Goal: Task Accomplishment & Management: Manage account settings

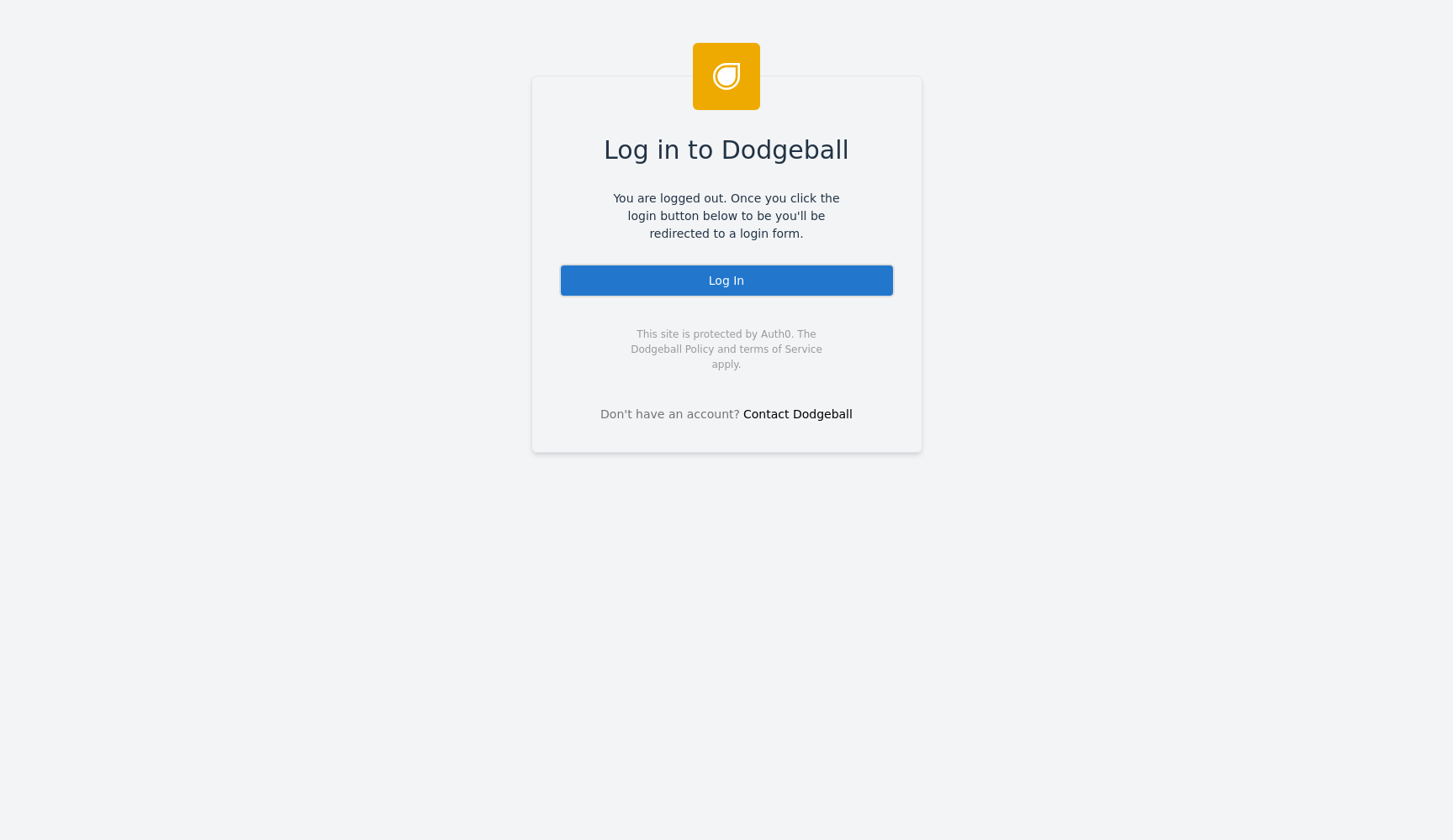
click at [753, 290] on div "Log In" at bounding box center [726, 281] width 335 height 34
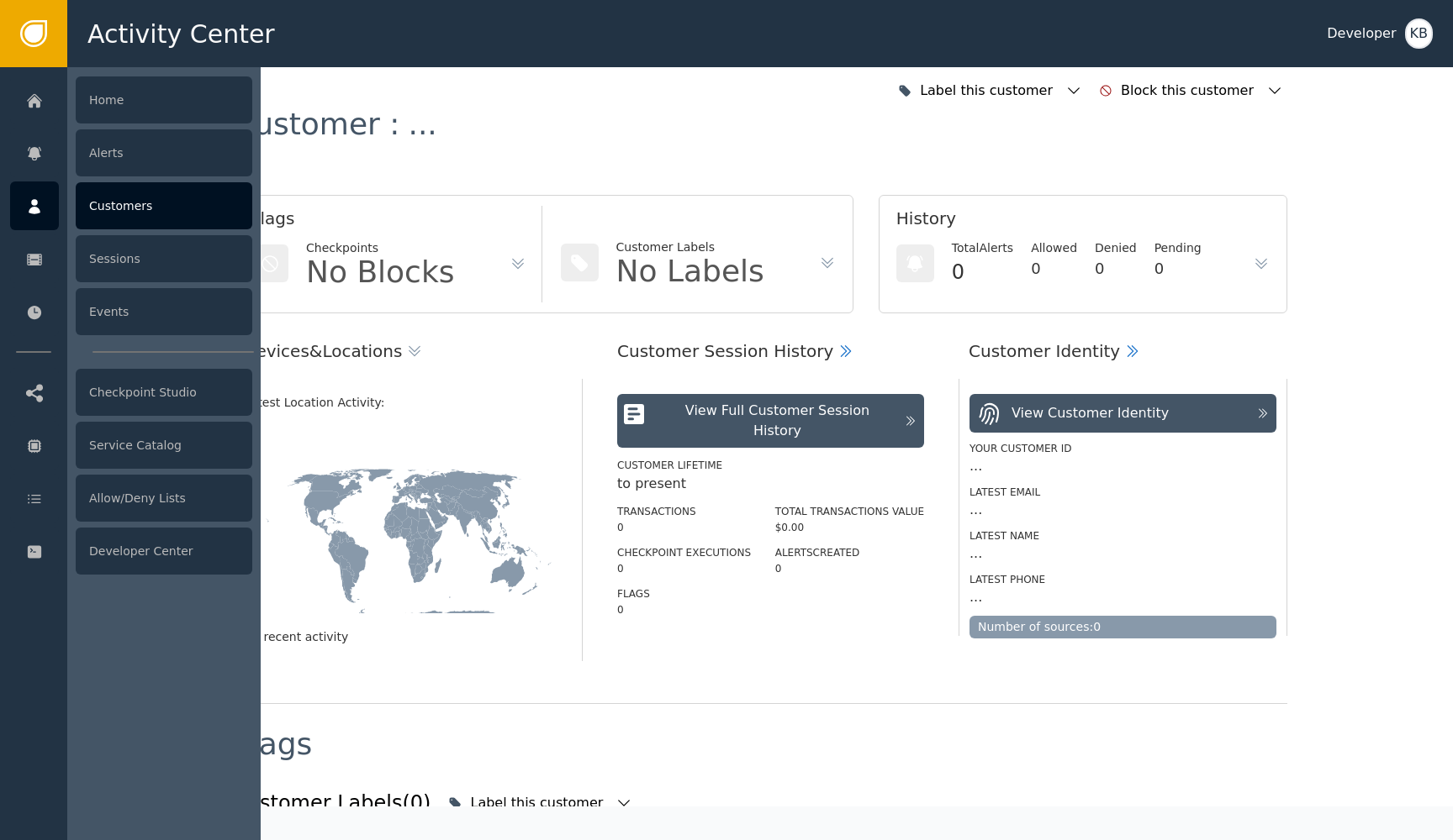
click at [49, 210] on div at bounding box center [34, 206] width 49 height 49
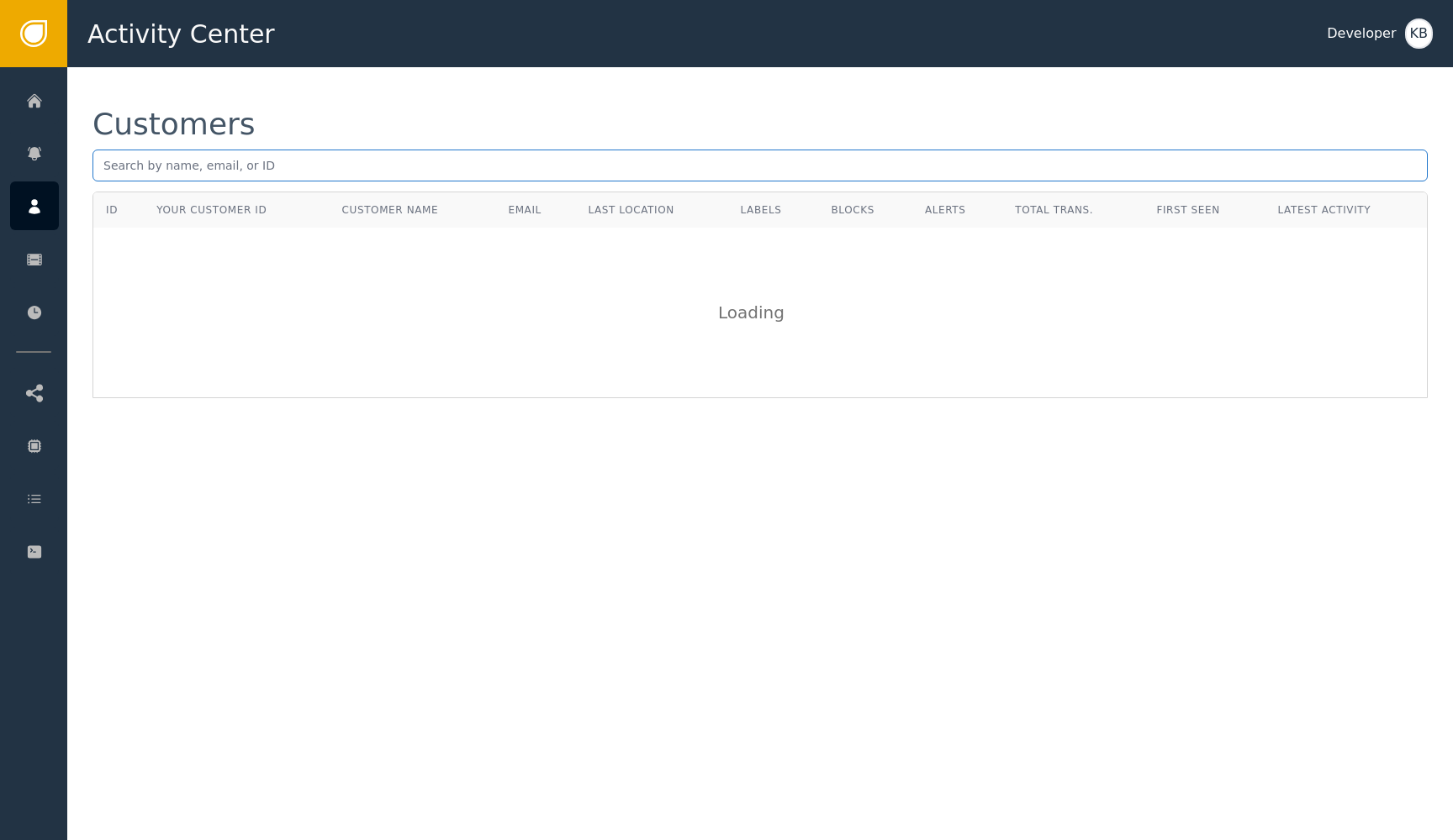
click at [372, 164] on input "text" at bounding box center [760, 165] width 1335 height 32
paste input "[EMAIL_ADDRESS][DOMAIN_NAME]"
type input "[EMAIL_ADDRESS][DOMAIN_NAME]"
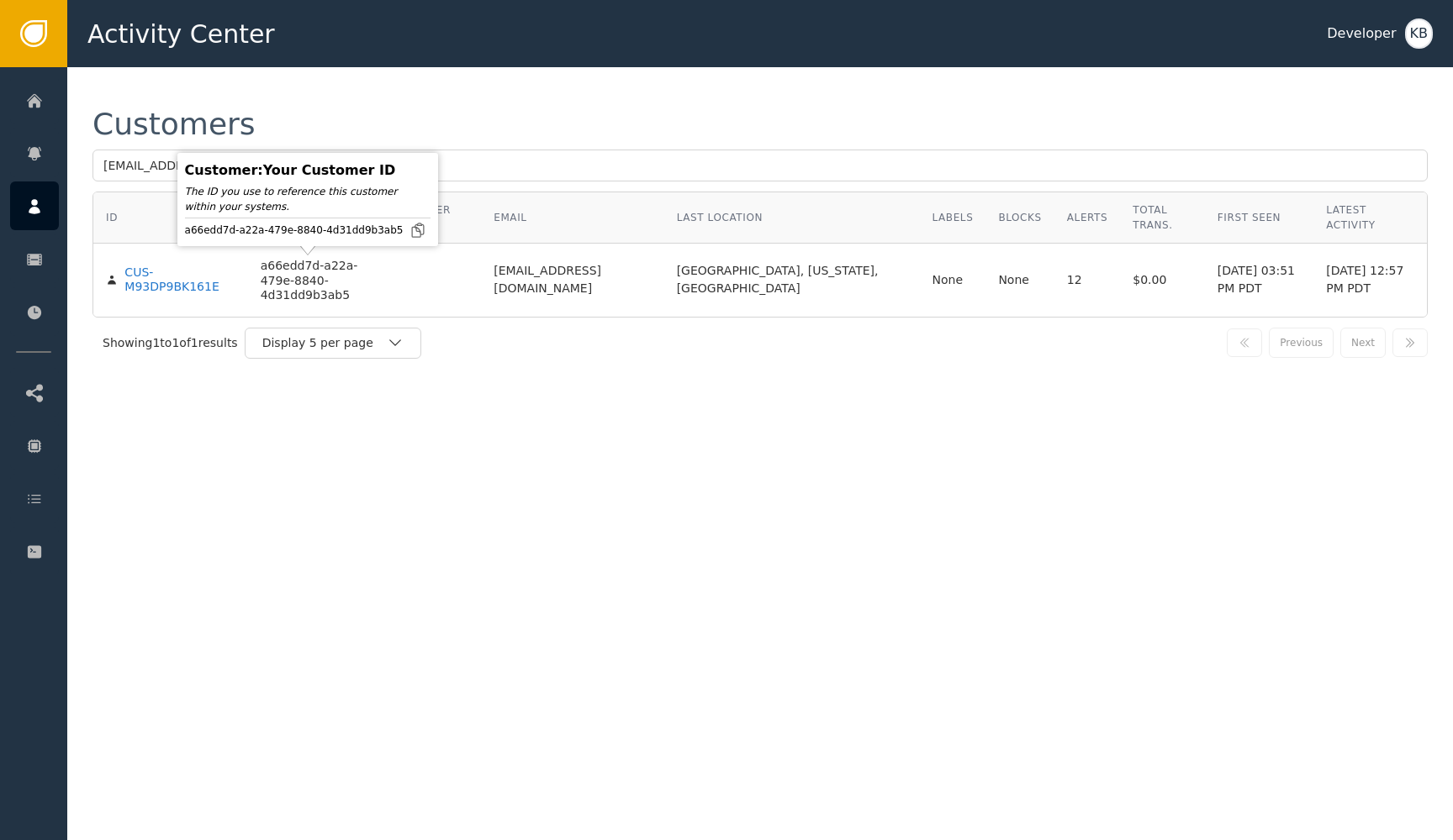
click at [368, 315] on td "a66edd7d-a22a-479e-8840-4d31dd9b3ab5" at bounding box center [312, 280] width 129 height 73
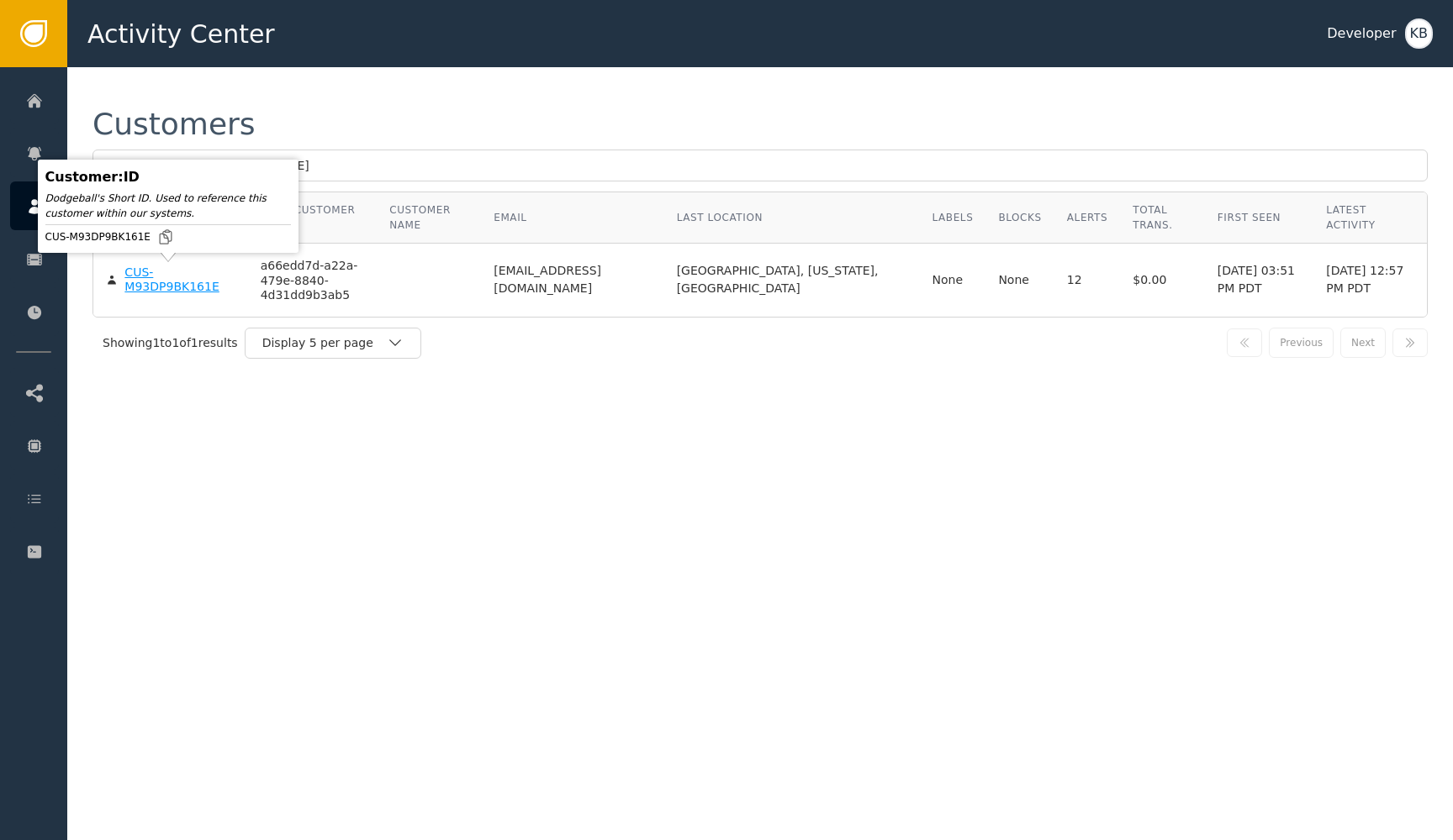
click at [125, 270] on div "CUS-M93DP9BK161E" at bounding box center [179, 280] width 110 height 29
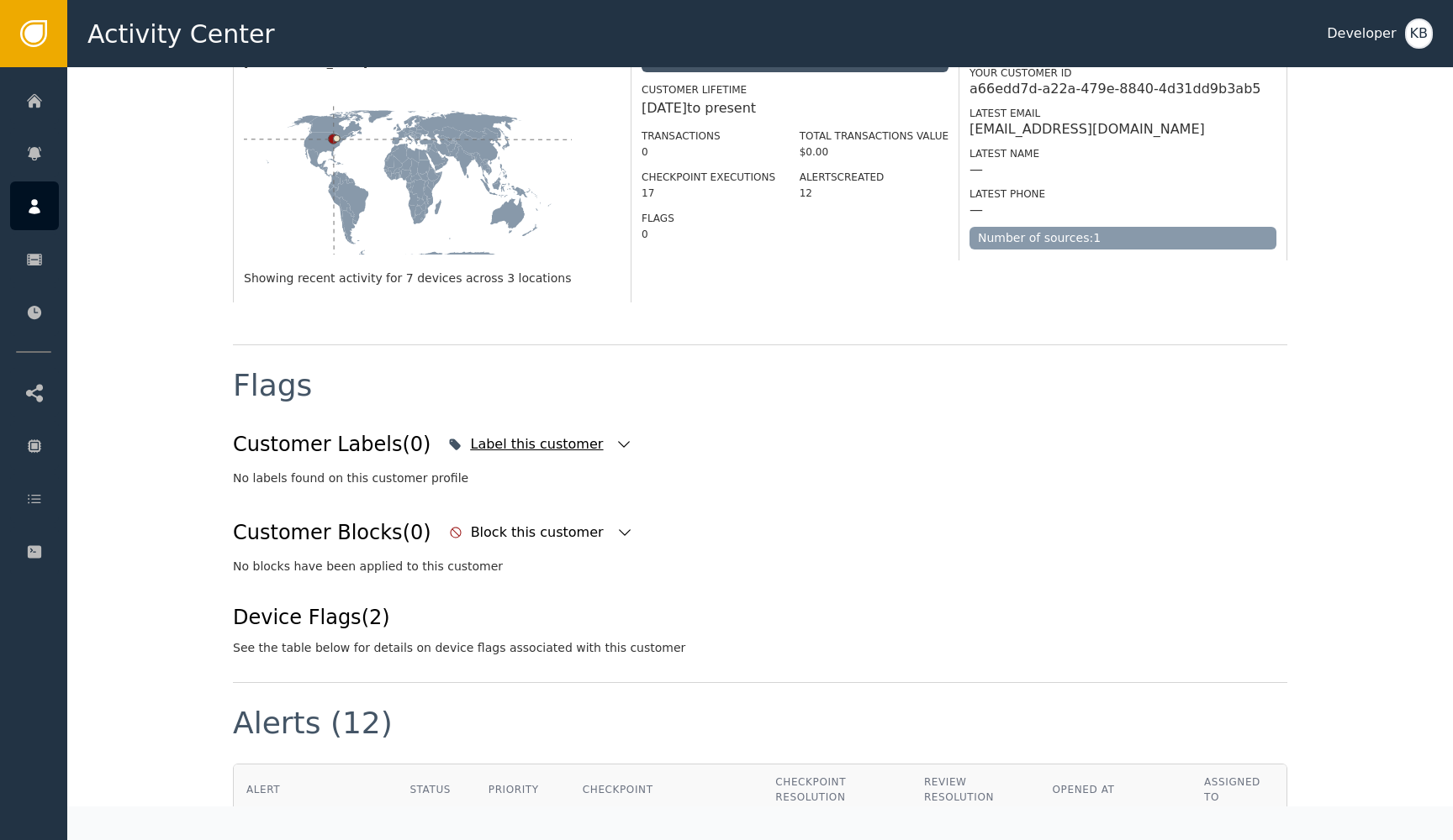
scroll to position [387, 0]
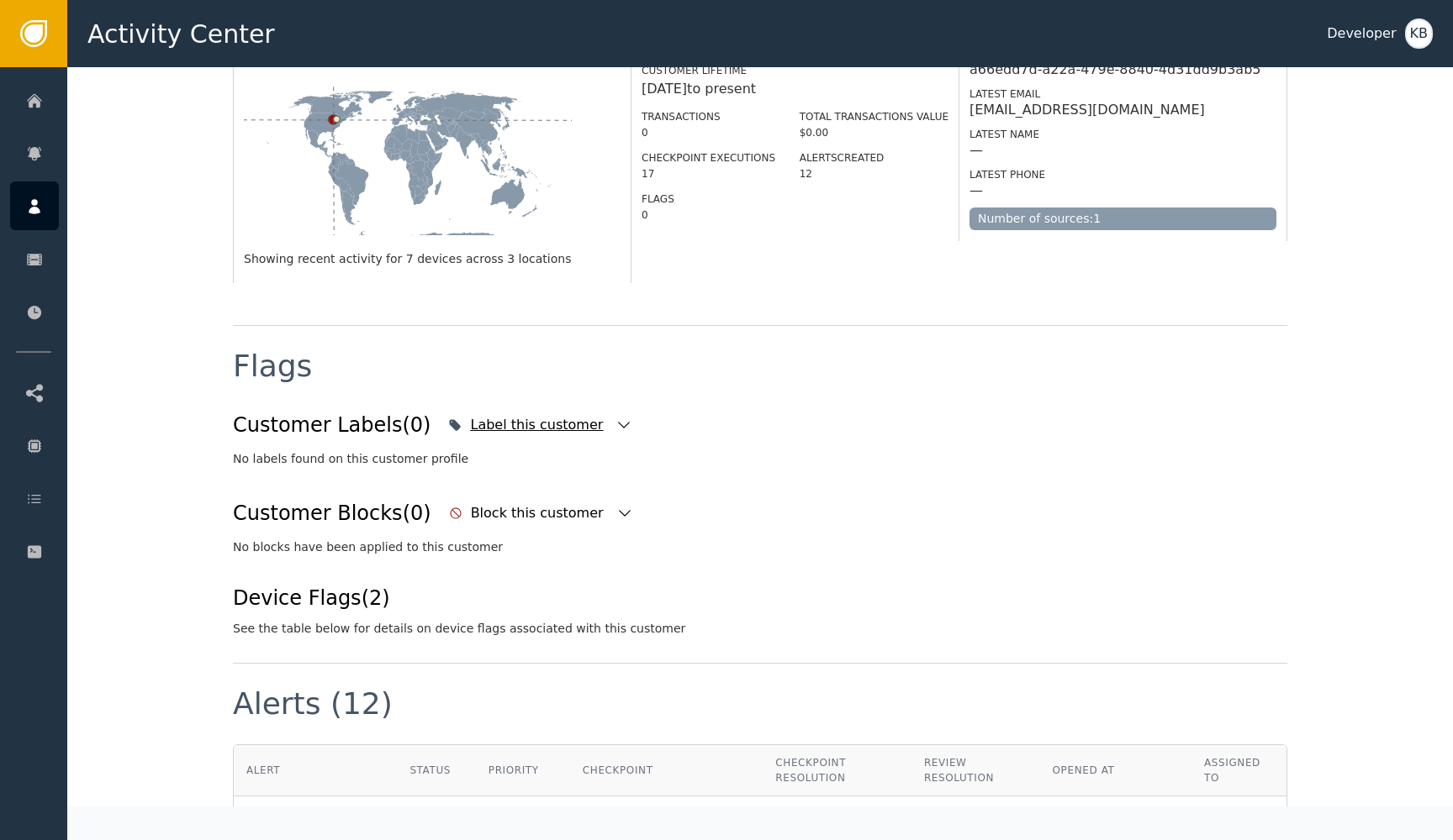
click at [616, 417] on icon "button" at bounding box center [624, 424] width 17 height 17
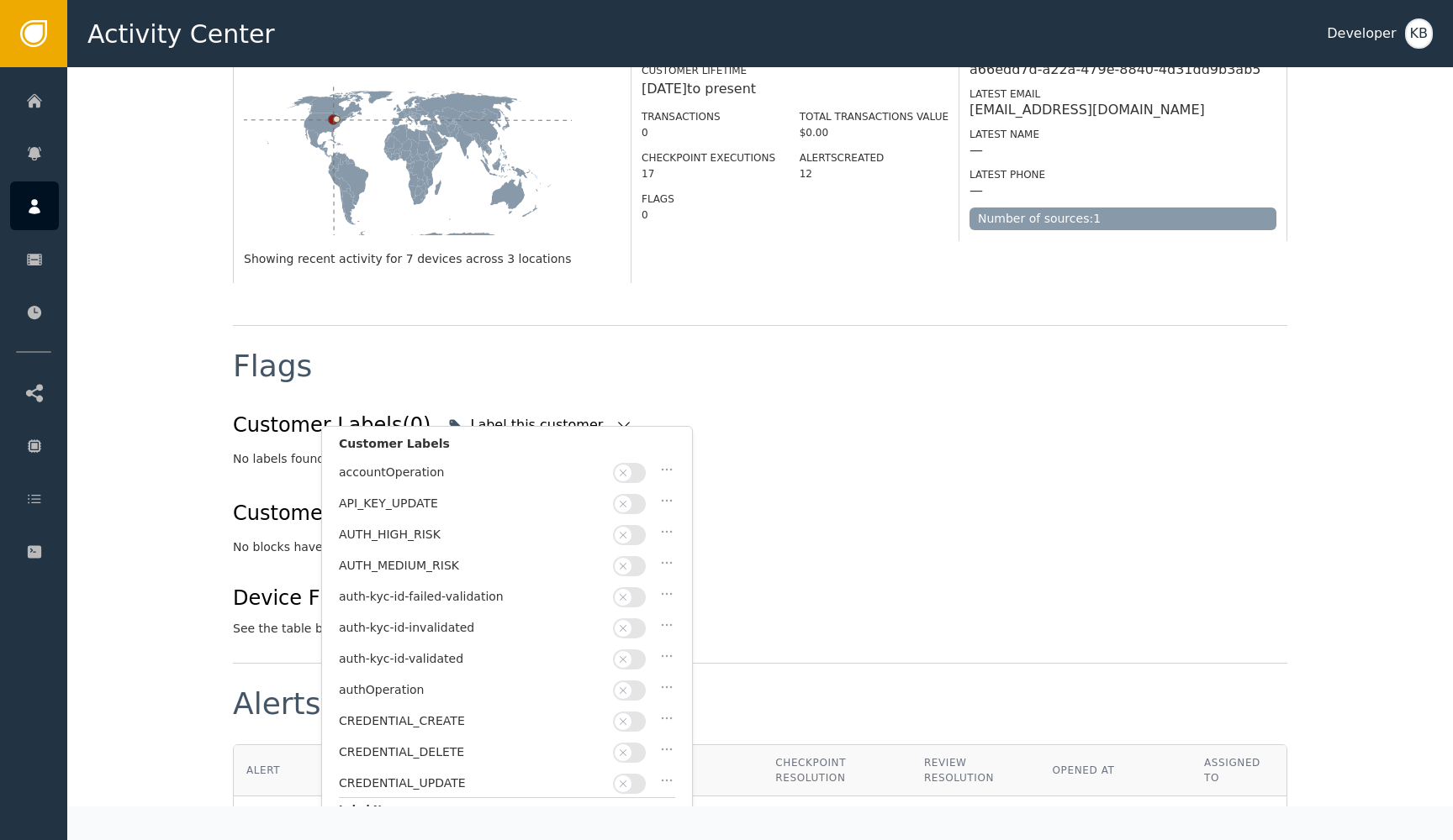
click at [639, 653] on button "button" at bounding box center [629, 659] width 33 height 20
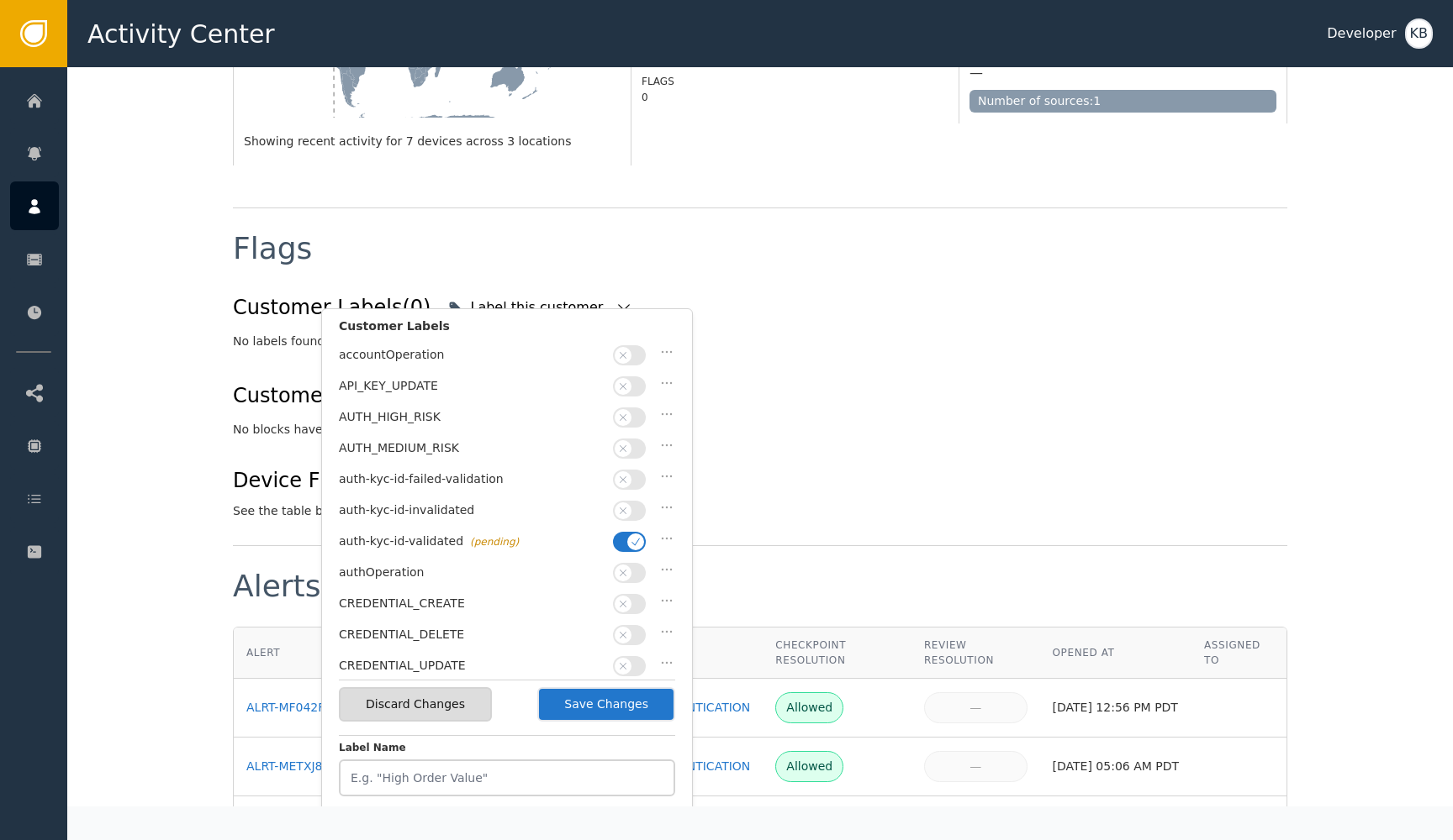
scroll to position [515, 0]
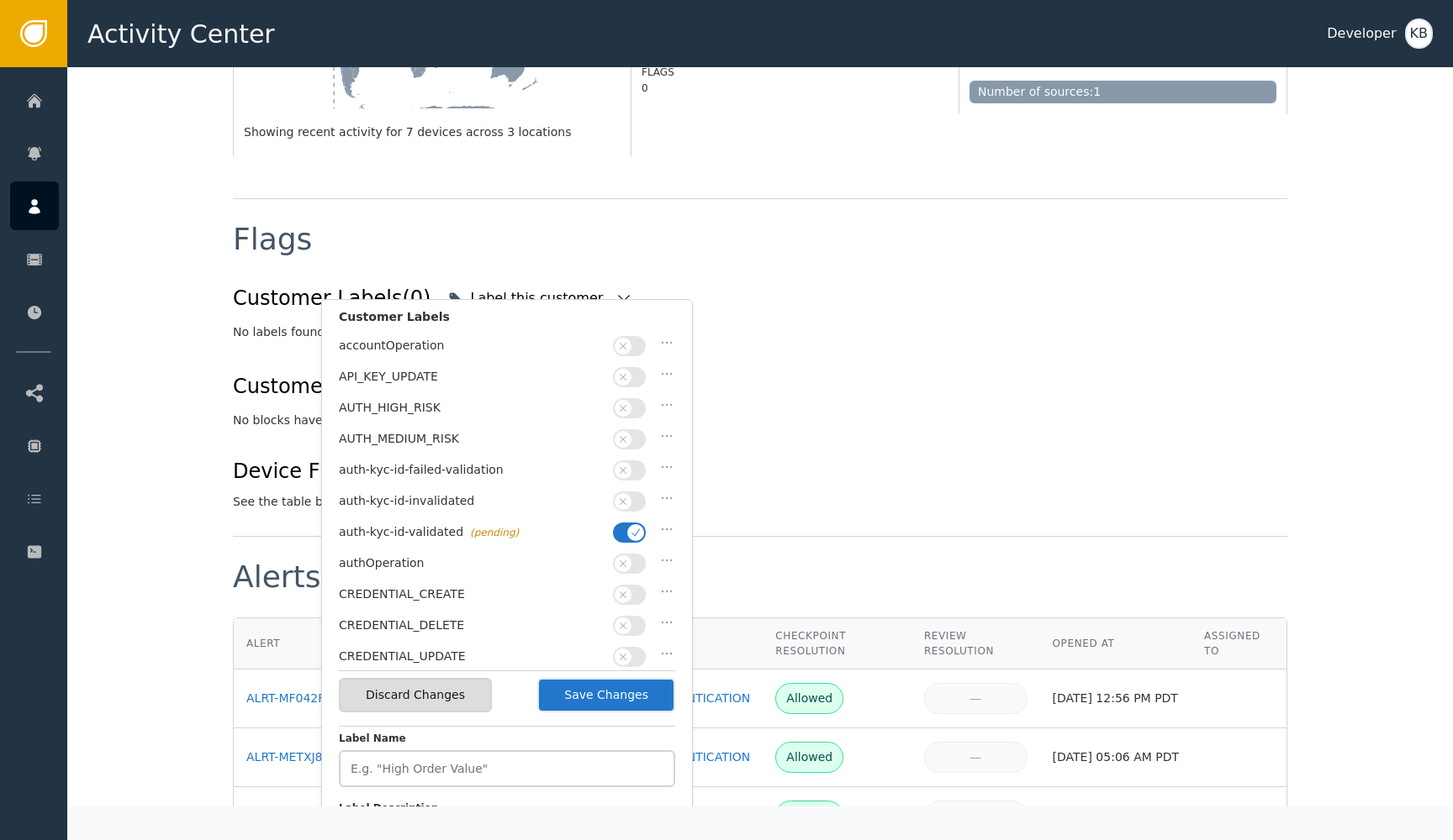
click at [634, 694] on button "Save Changes" at bounding box center [606, 694] width 138 height 34
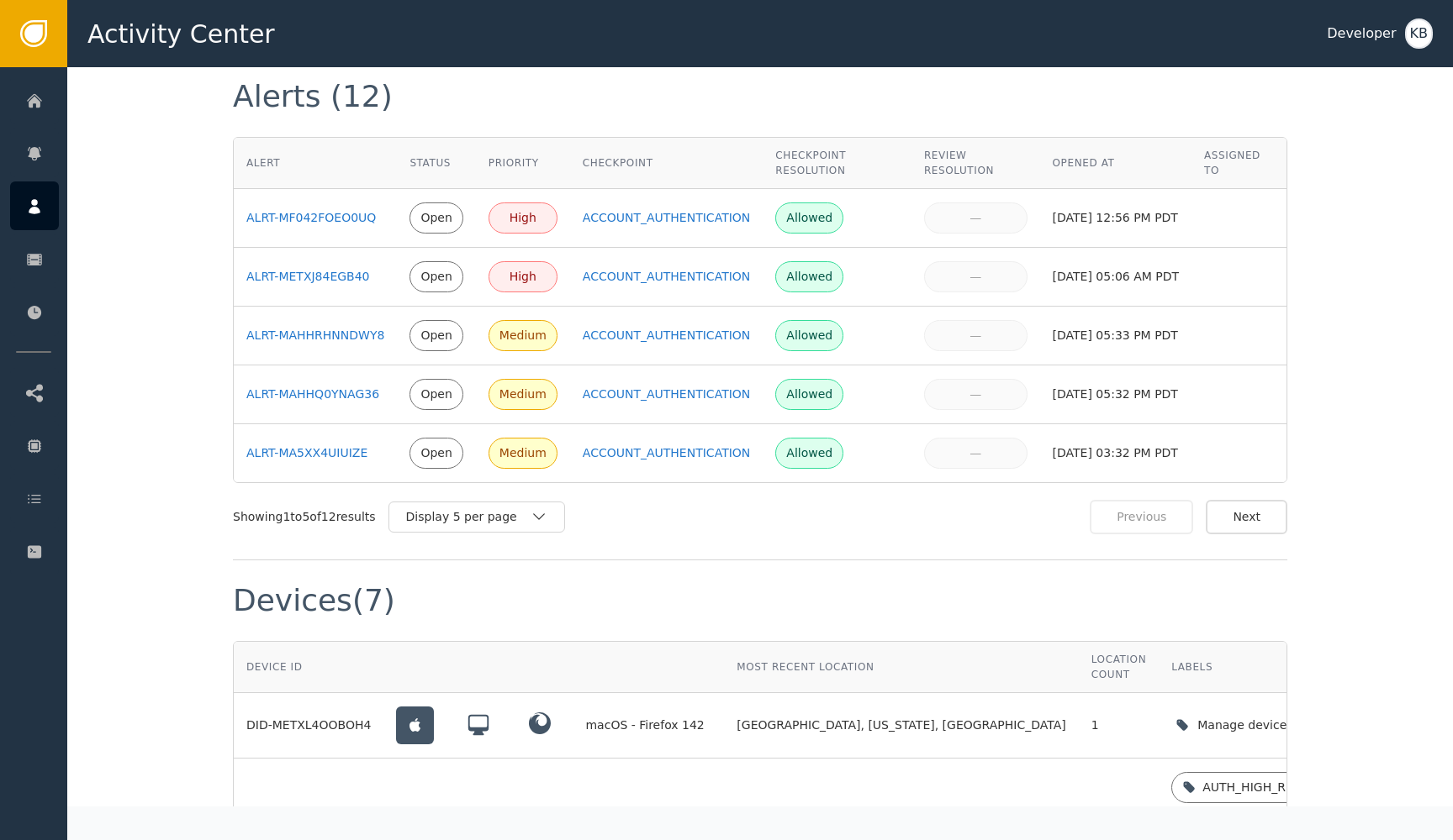
scroll to position [1297, 0]
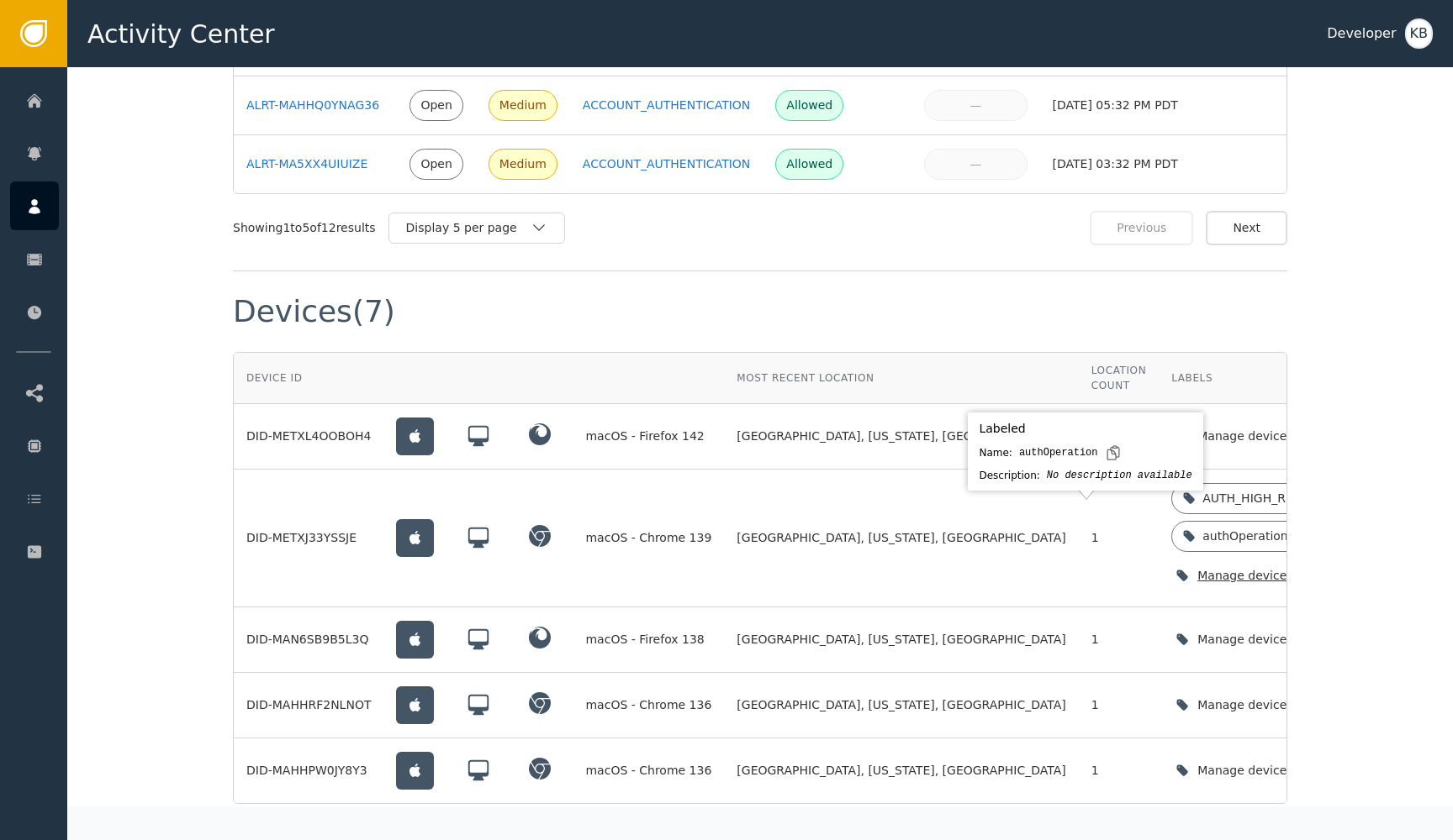
click at [1337, 567] on icon "button" at bounding box center [1345, 575] width 17 height 17
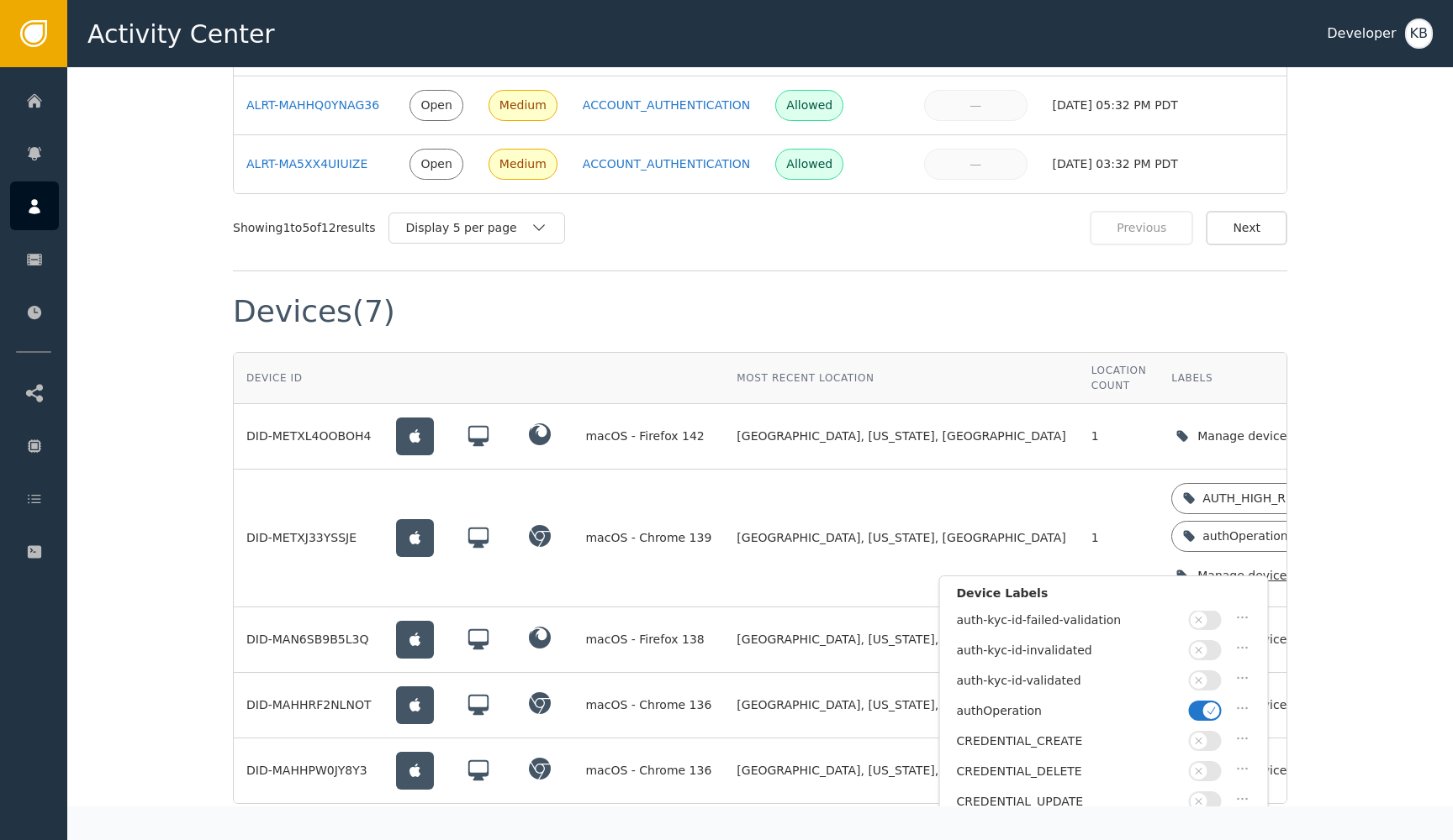
scroll to position [121, 0]
click at [1205, 707] on icon "button" at bounding box center [1211, 713] width 12 height 12
click at [1205, 683] on span "button" at bounding box center [1199, 682] width 17 height 17
click at [1206, 679] on icon "button" at bounding box center [1211, 683] width 12 height 12
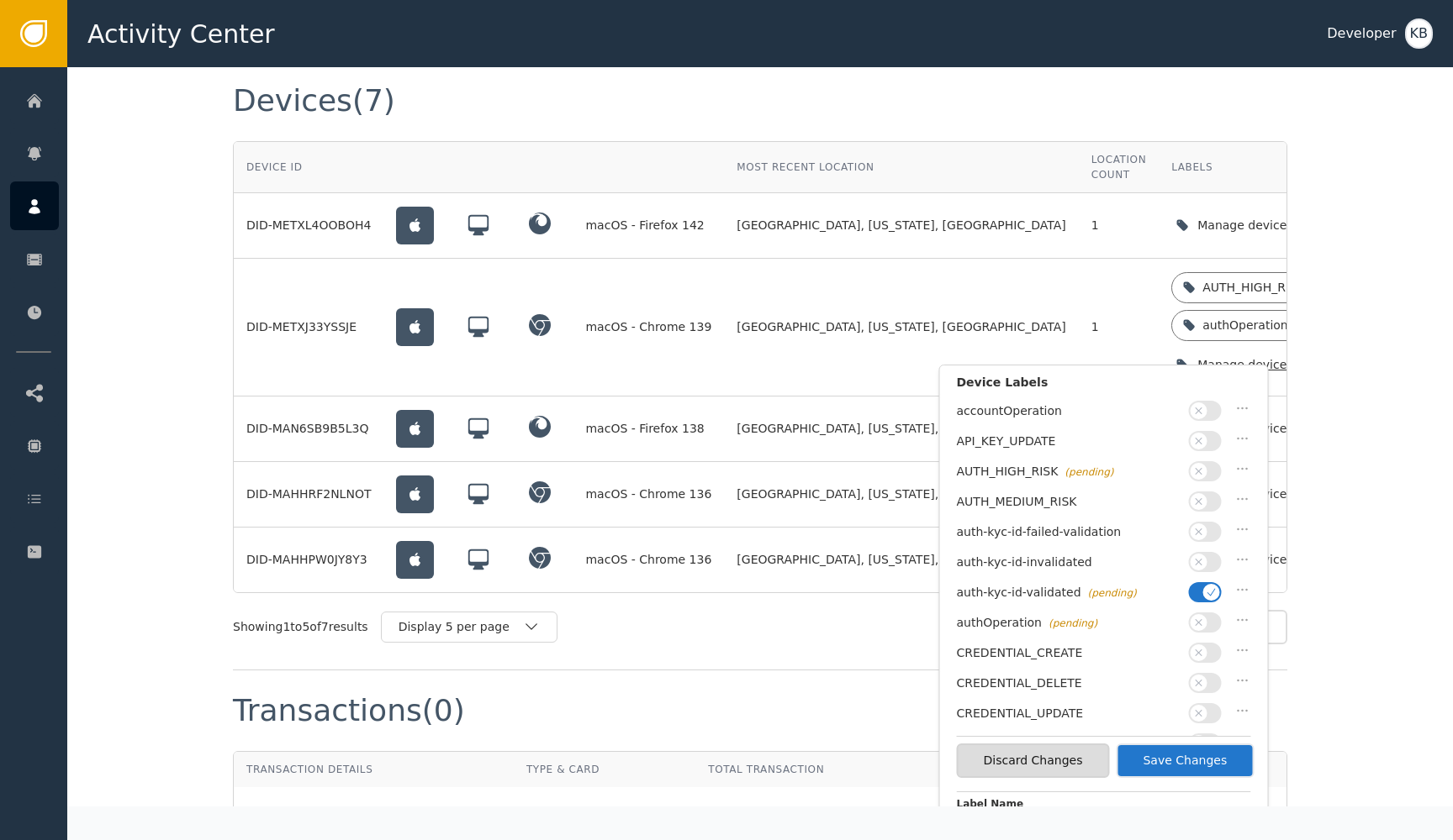
scroll to position [1515, 0]
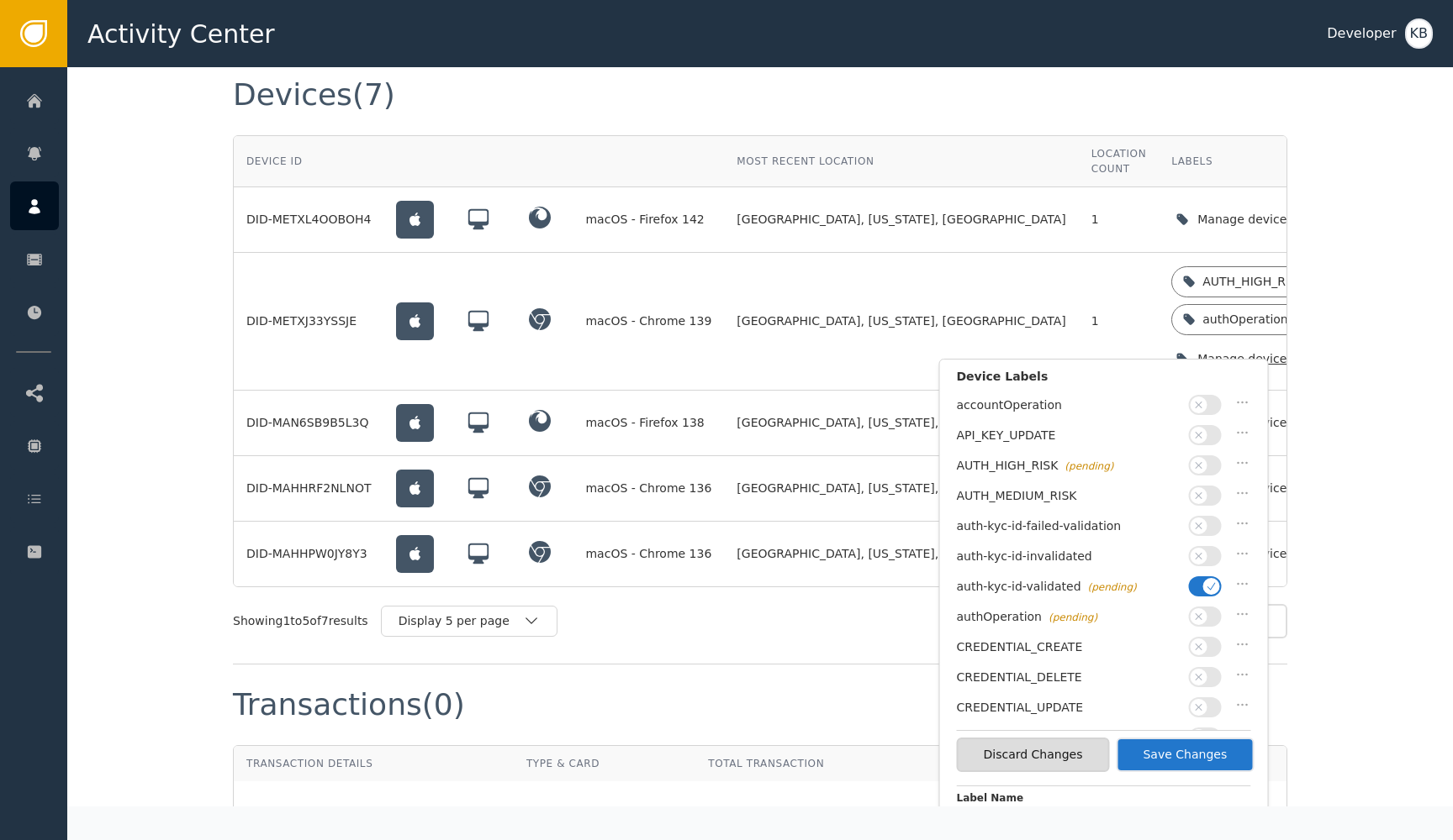
click at [1200, 756] on button "Save Changes" at bounding box center [1184, 755] width 138 height 34
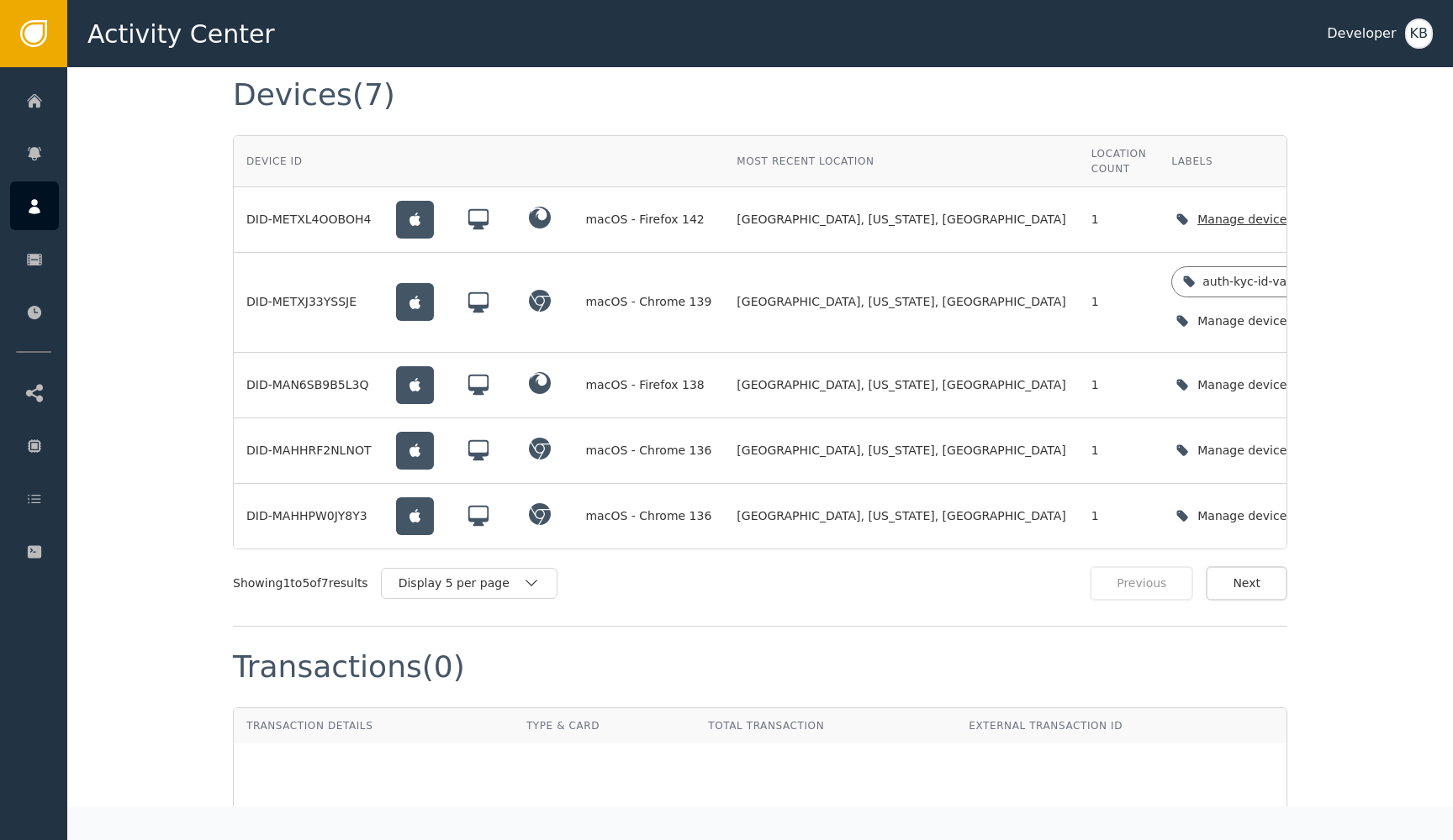
click at [1337, 211] on icon "button" at bounding box center [1345, 218] width 17 height 17
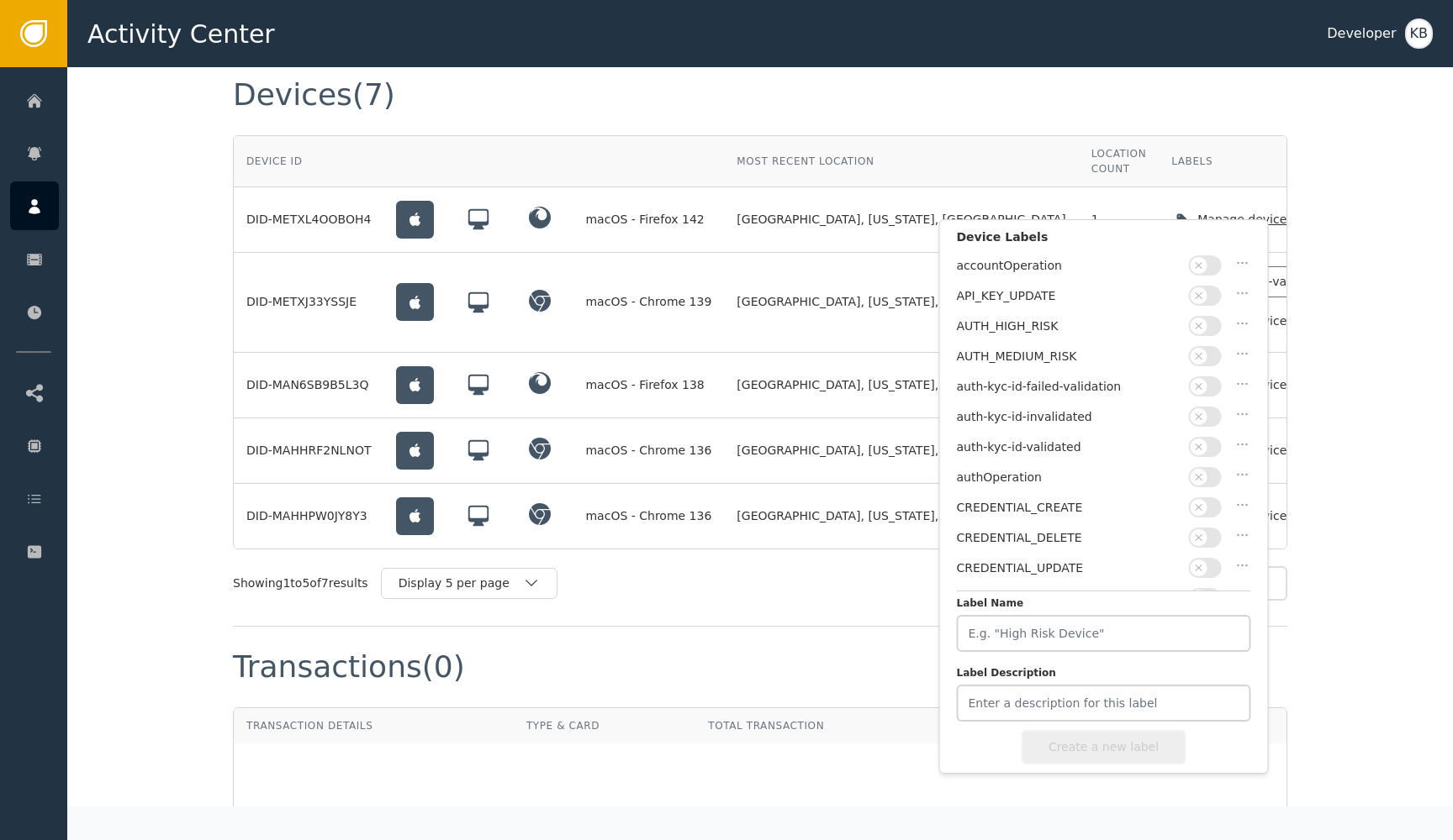
click at [1204, 439] on span "button" at bounding box center [1199, 447] width 17 height 17
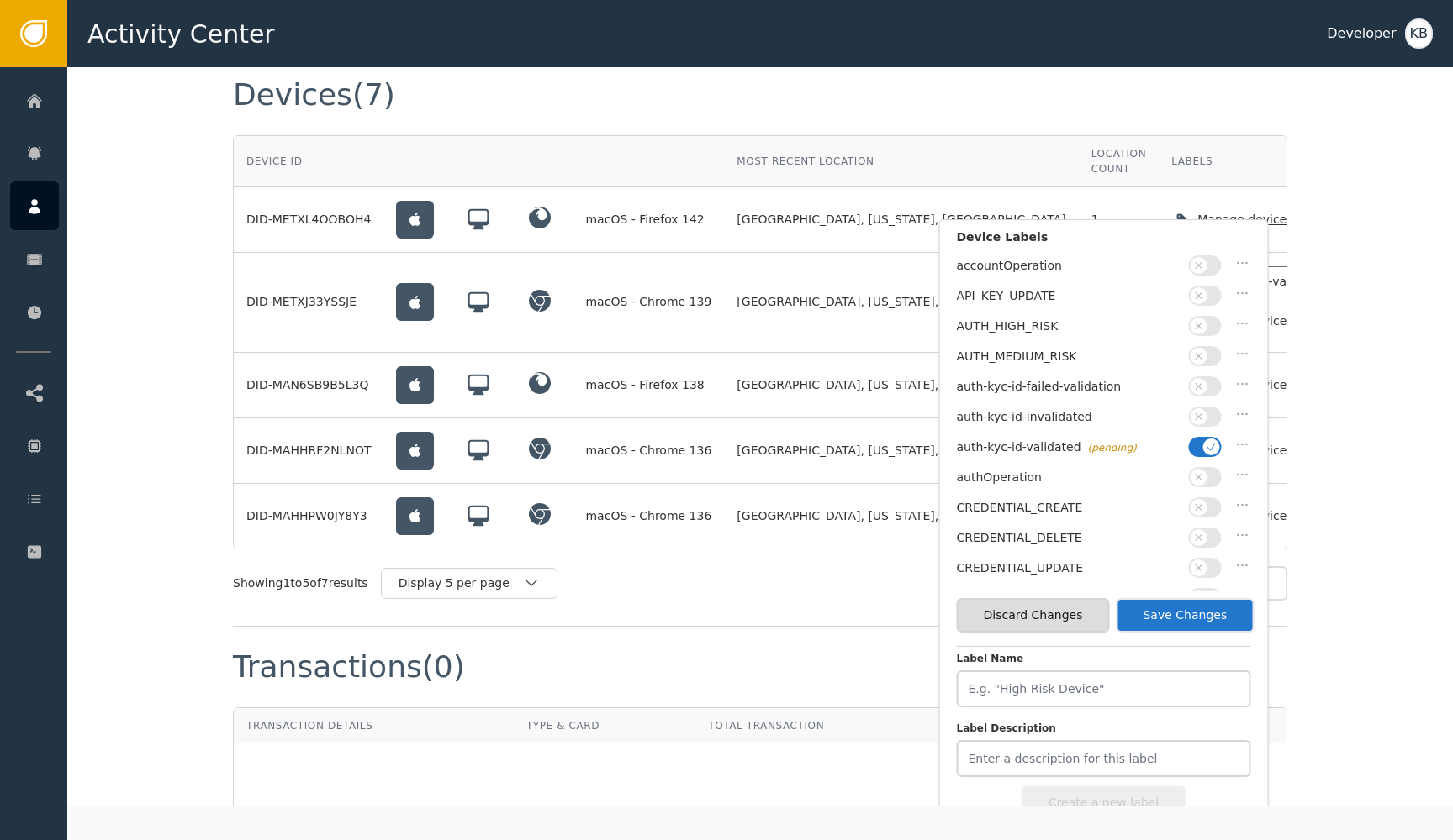
click at [1200, 619] on button "Save Changes" at bounding box center [1184, 615] width 138 height 34
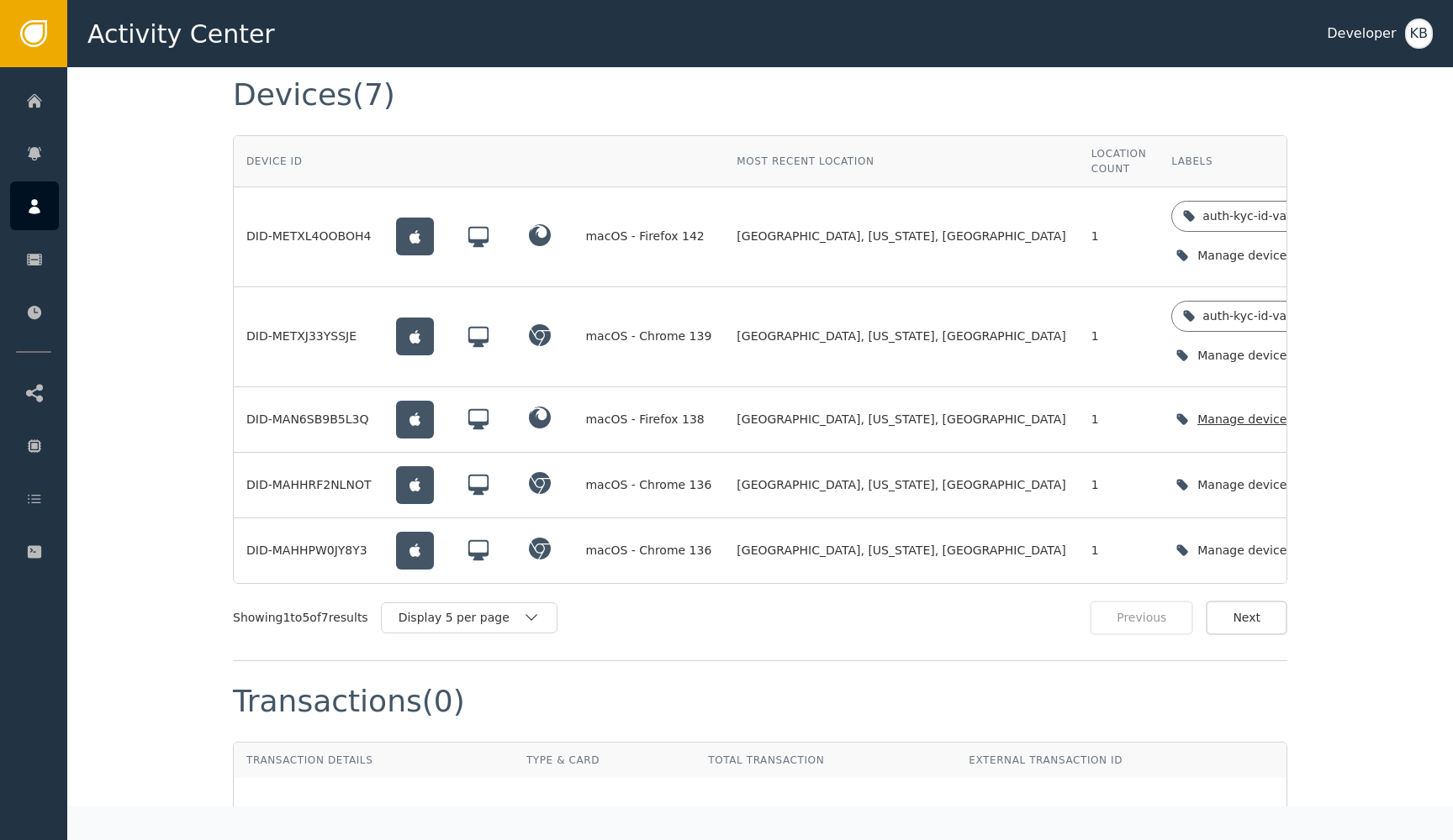
click at [1337, 411] on icon "button" at bounding box center [1345, 419] width 17 height 17
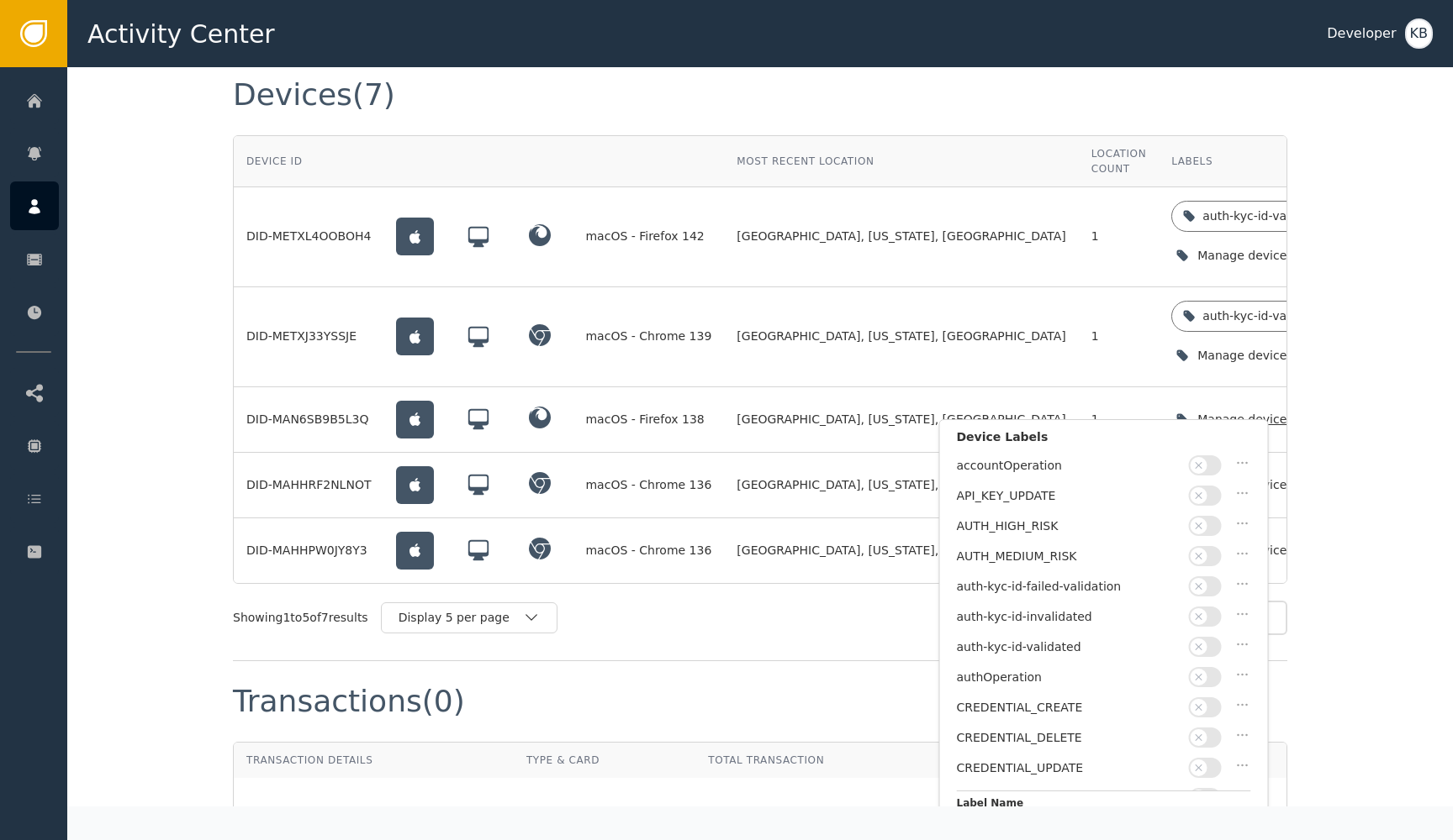
click at [1204, 642] on span "button" at bounding box center [1199, 647] width 17 height 17
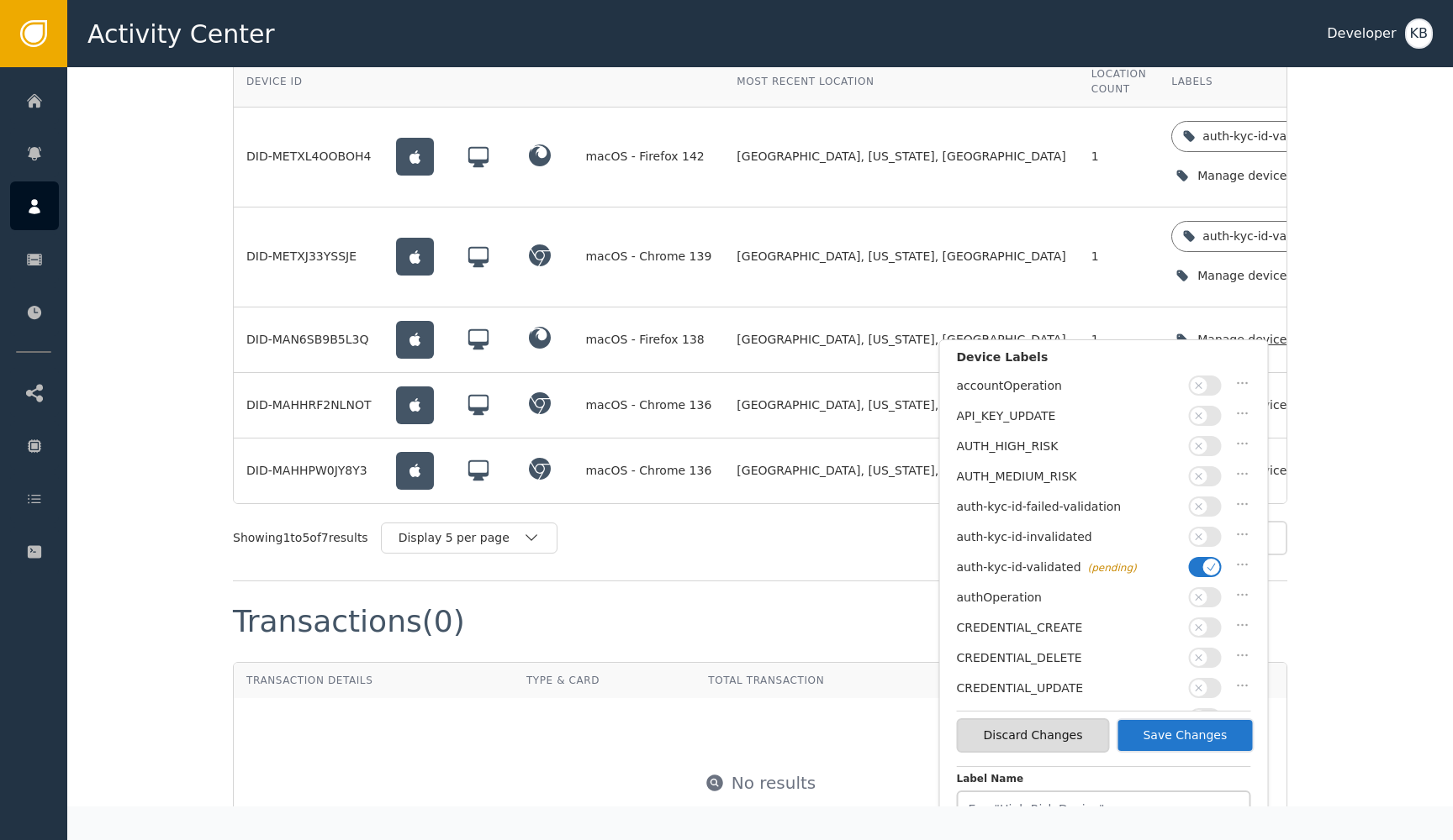
click at [1219, 742] on button "Save Changes" at bounding box center [1184, 735] width 138 height 34
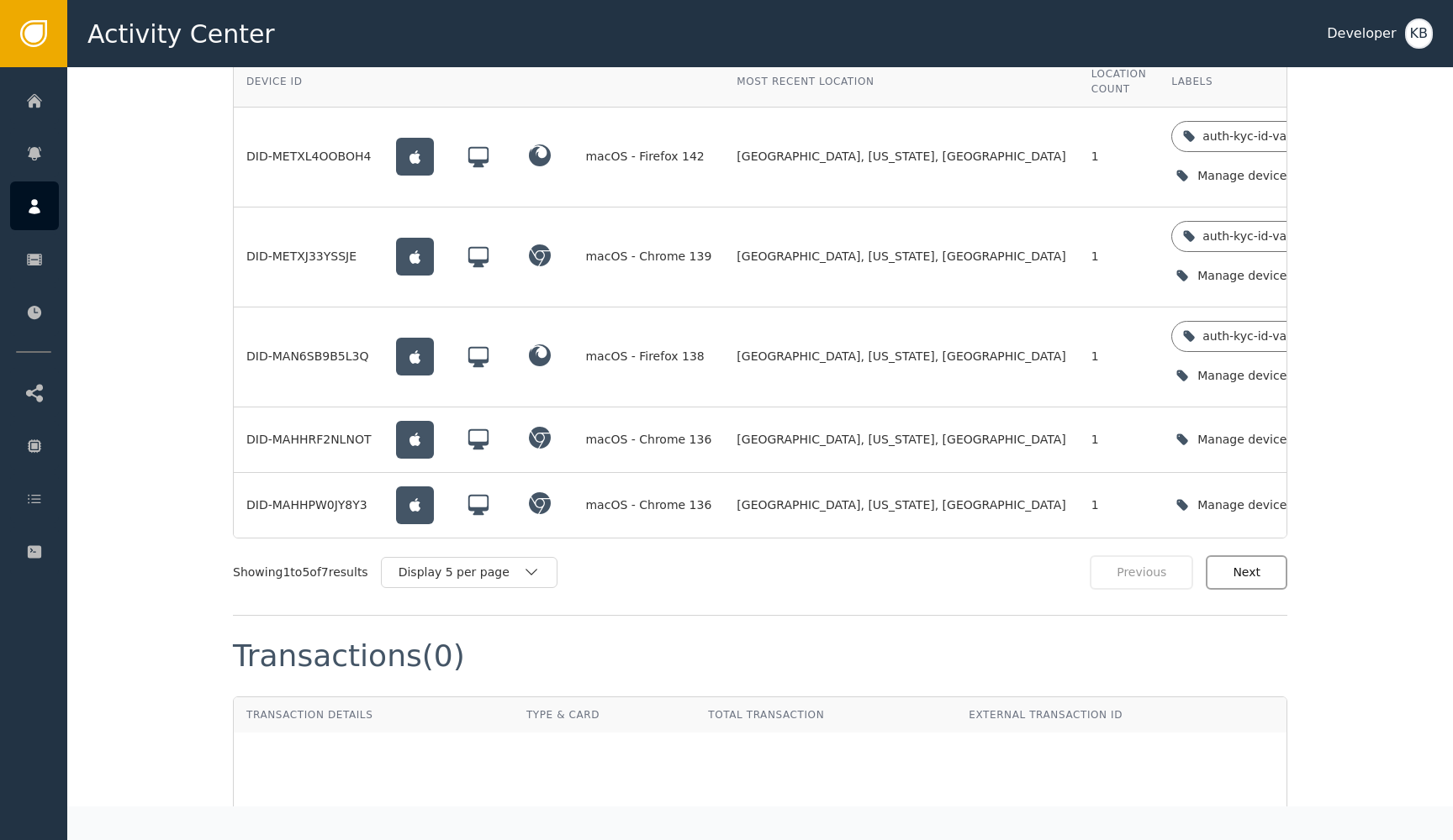
click at [1268, 565] on button "Next" at bounding box center [1246, 572] width 82 height 34
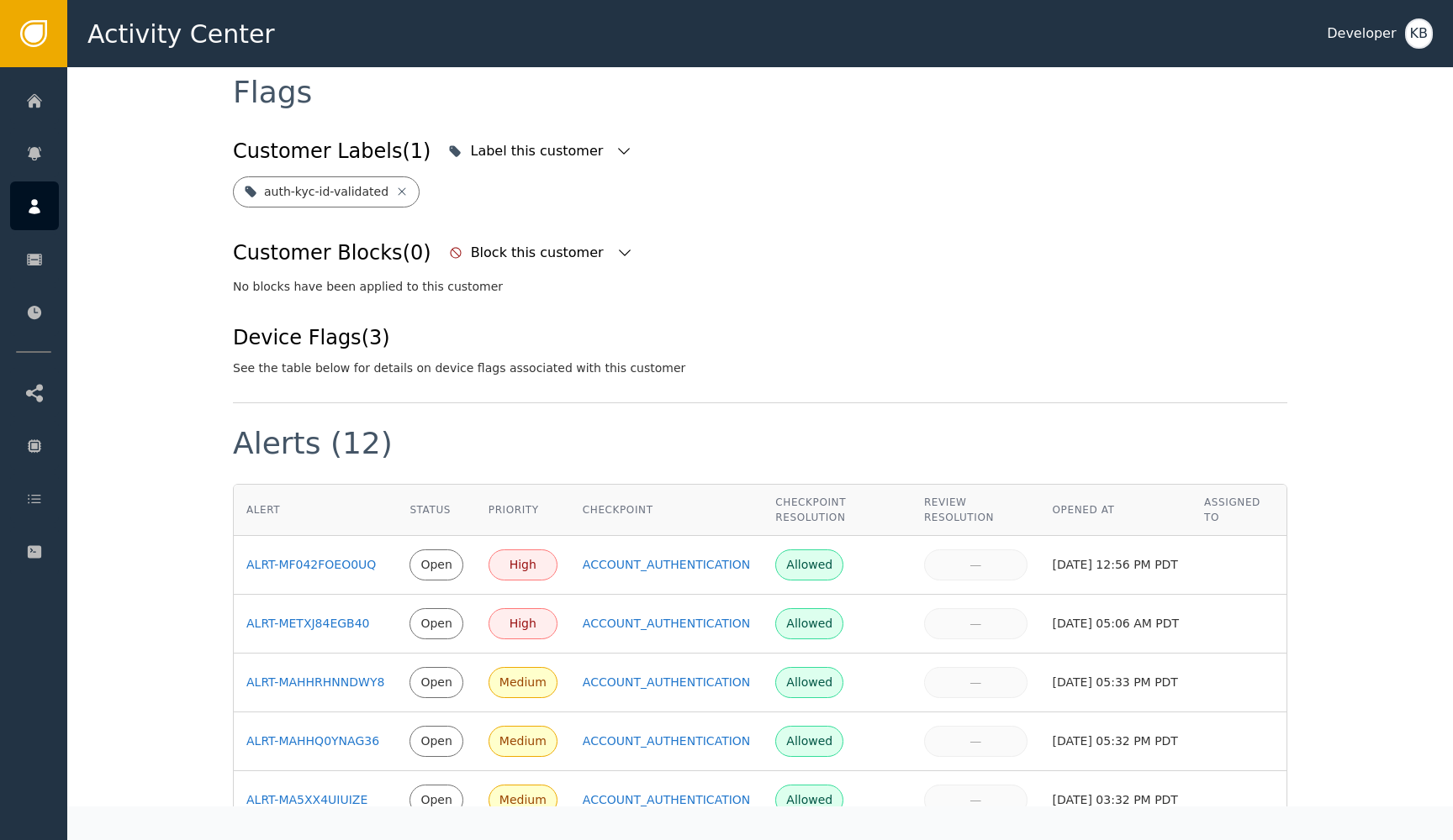
scroll to position [632, 0]
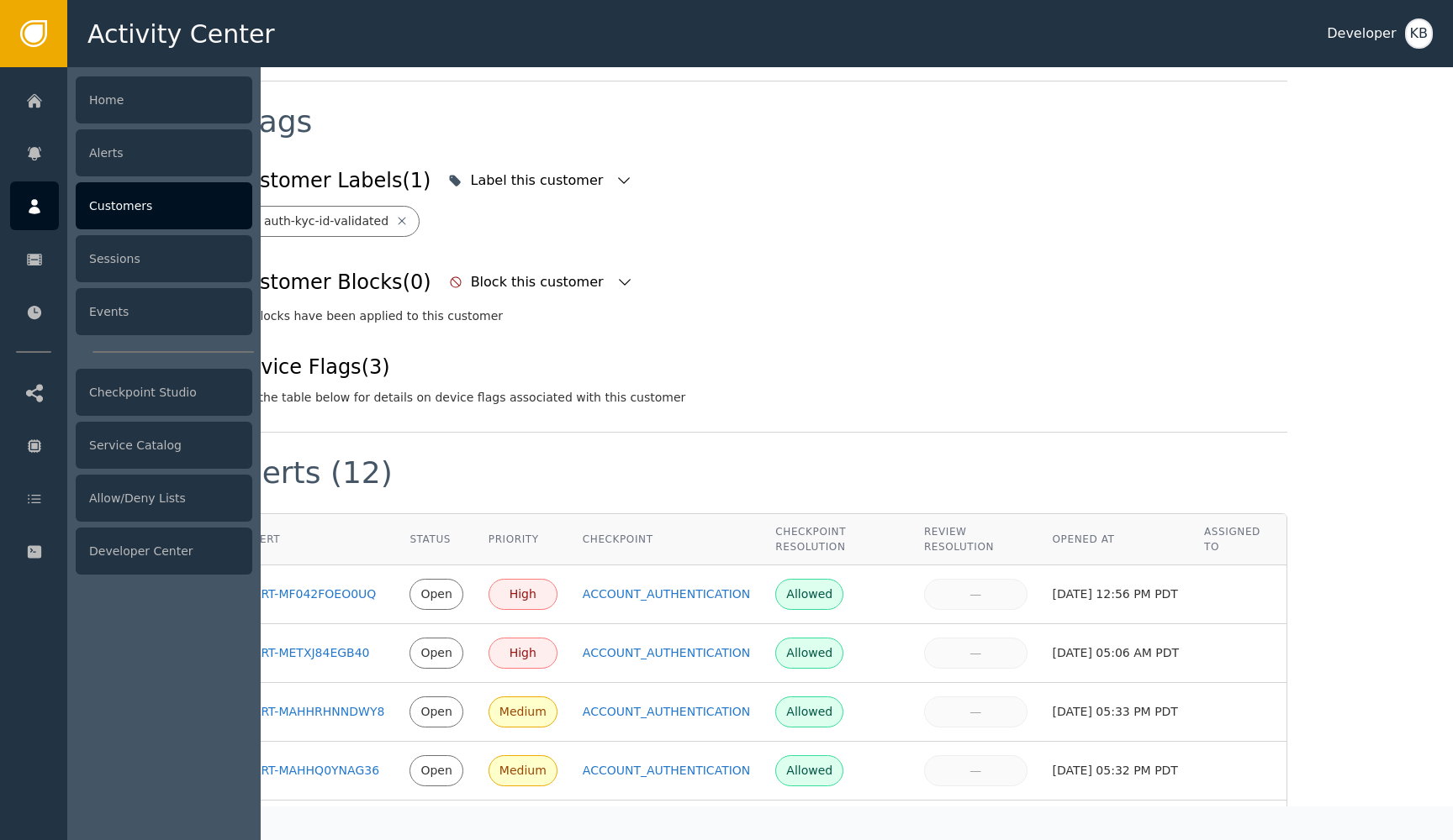
click at [47, 203] on div at bounding box center [34, 206] width 49 height 49
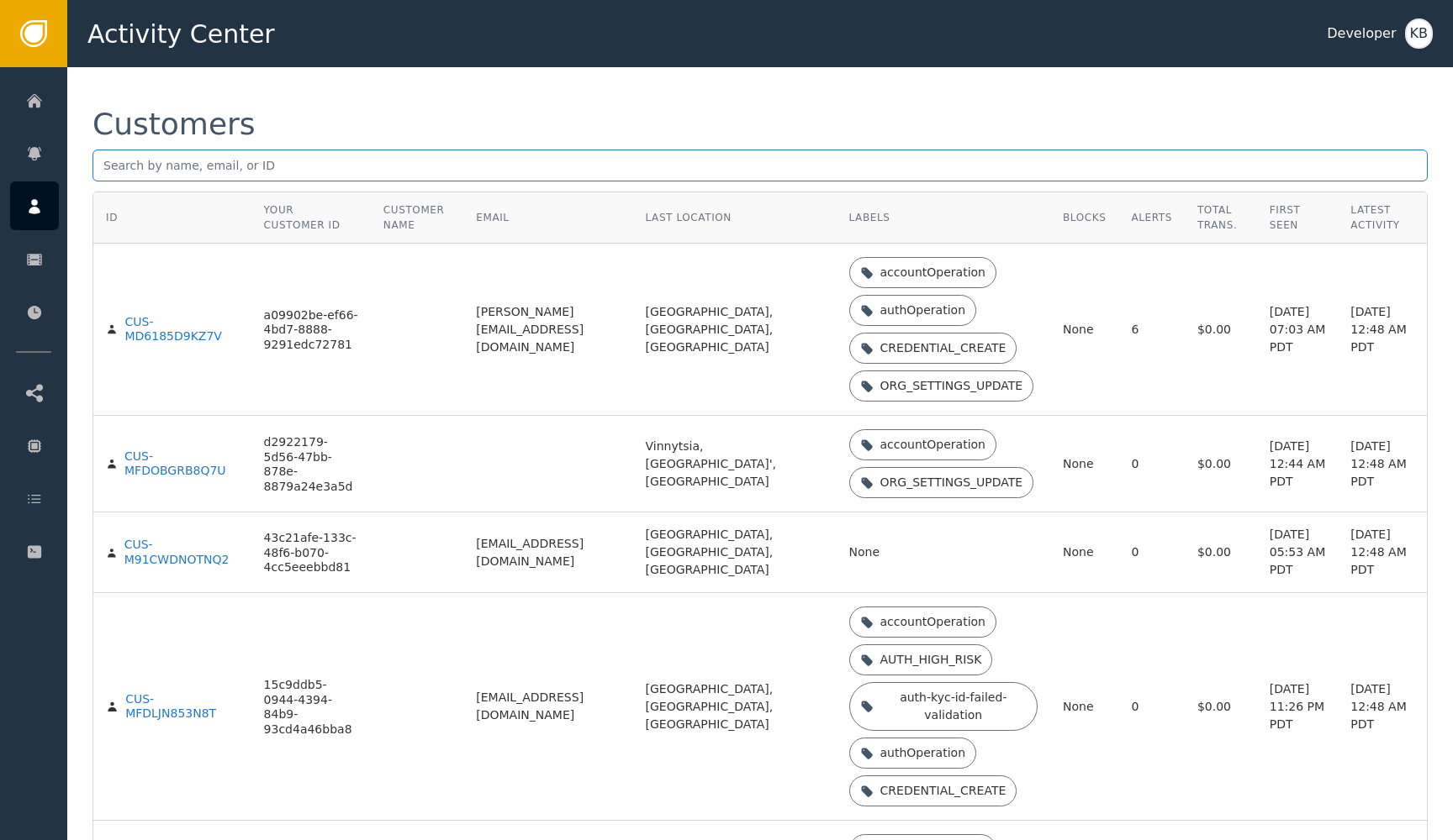
click at [234, 167] on input "text" at bounding box center [760, 165] width 1335 height 32
paste input "[EMAIL_ADDRESS][DOMAIN_NAME]"
type input "[EMAIL_ADDRESS][DOMAIN_NAME]"
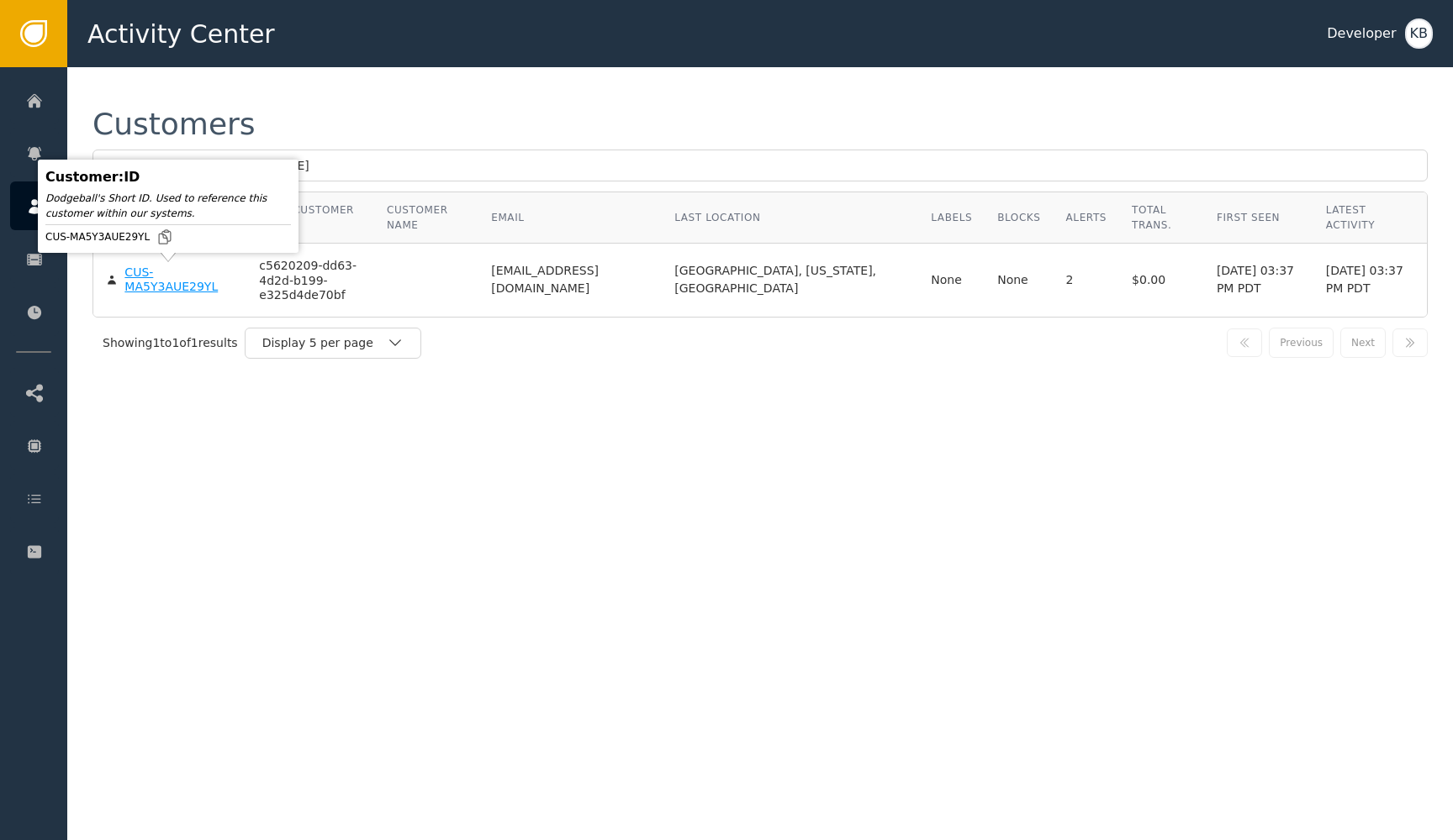
click at [169, 249] on div "Customer : ID Dodgeball's Short ID. Used to reference this customer within our …" at bounding box center [168, 206] width 253 height 84
click at [140, 281] on div "CUS-MA5Y3AUE29YL" at bounding box center [179, 280] width 110 height 29
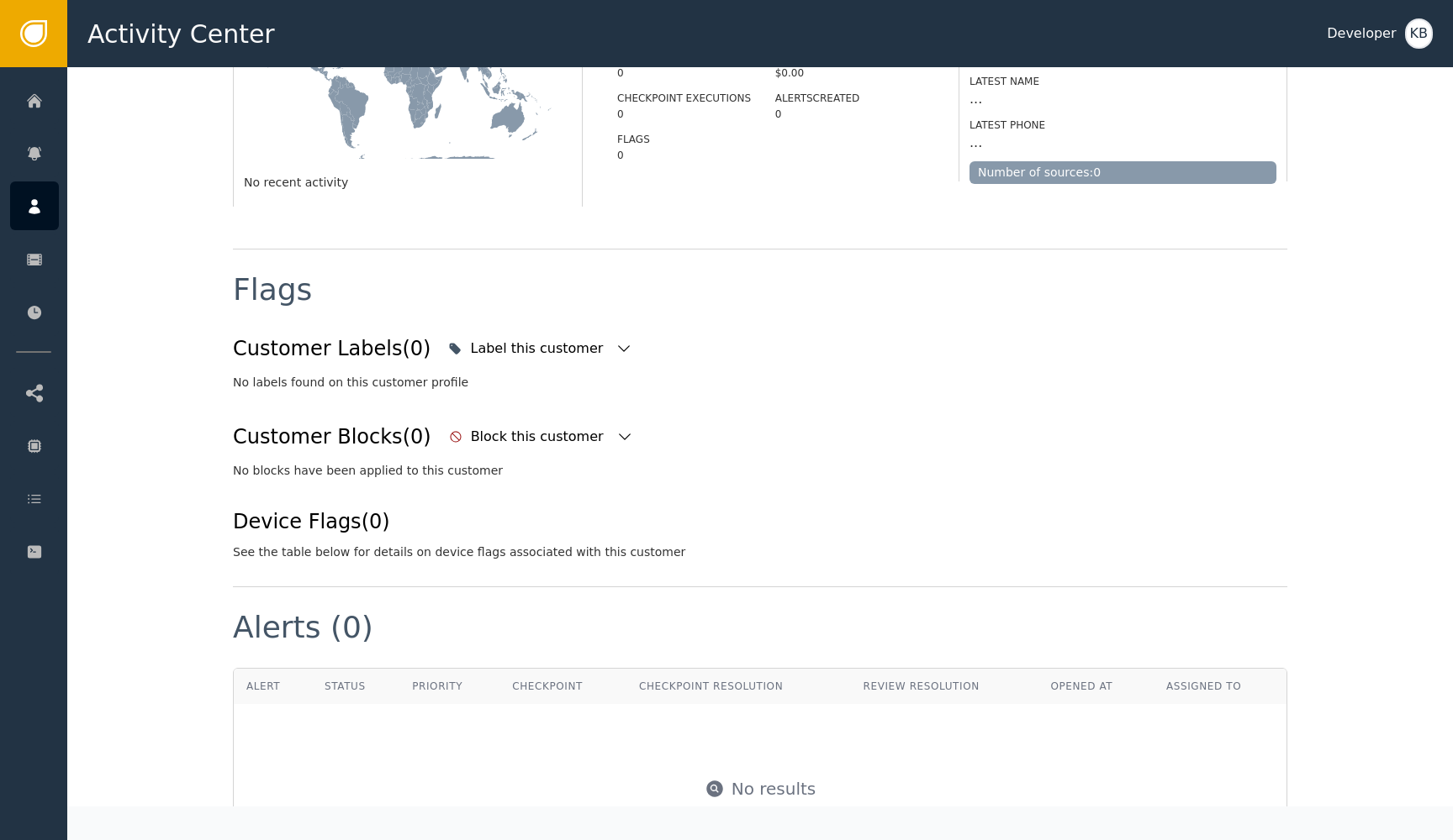
scroll to position [457, 0]
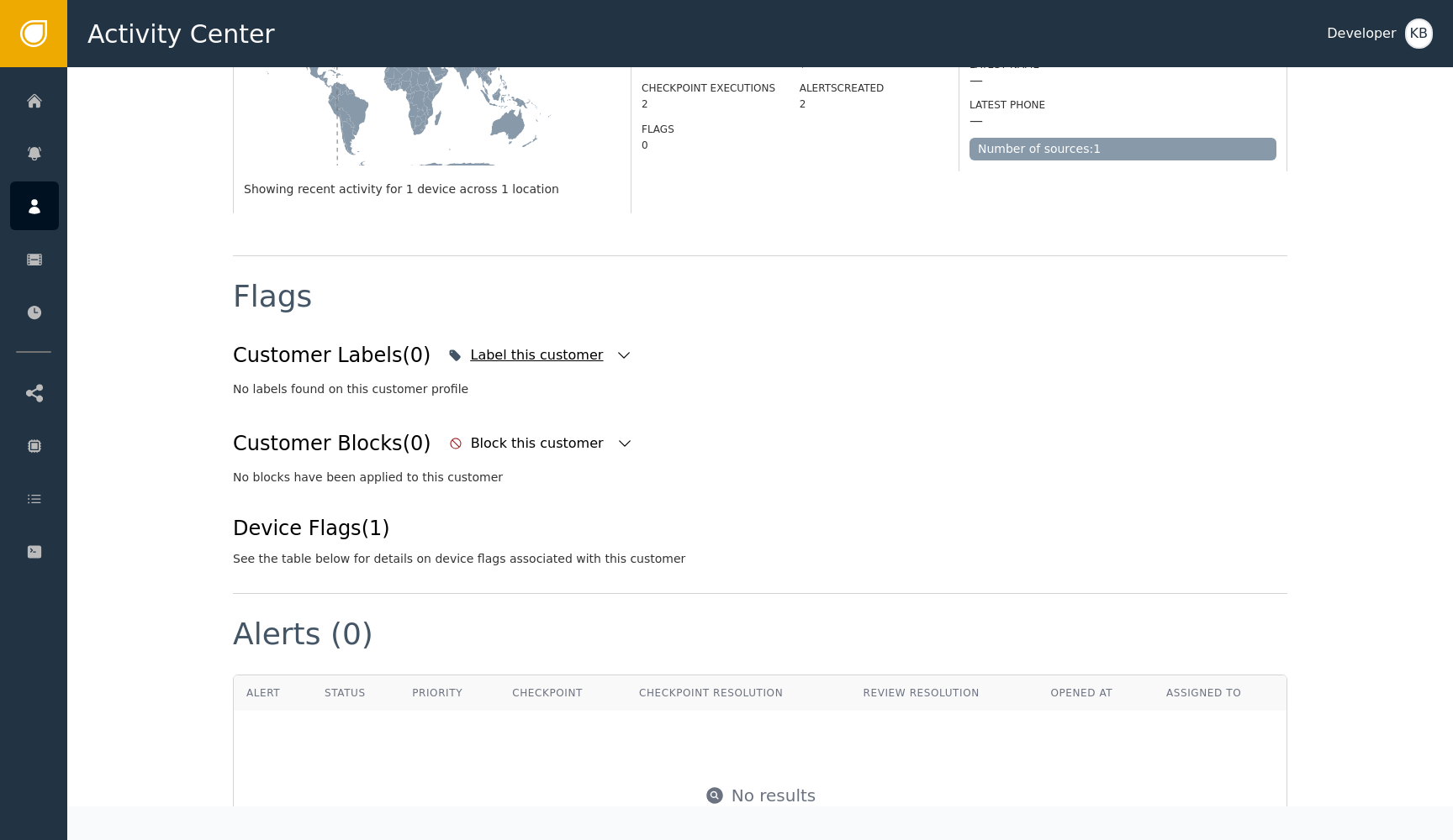
click at [616, 347] on icon "button" at bounding box center [624, 354] width 17 height 17
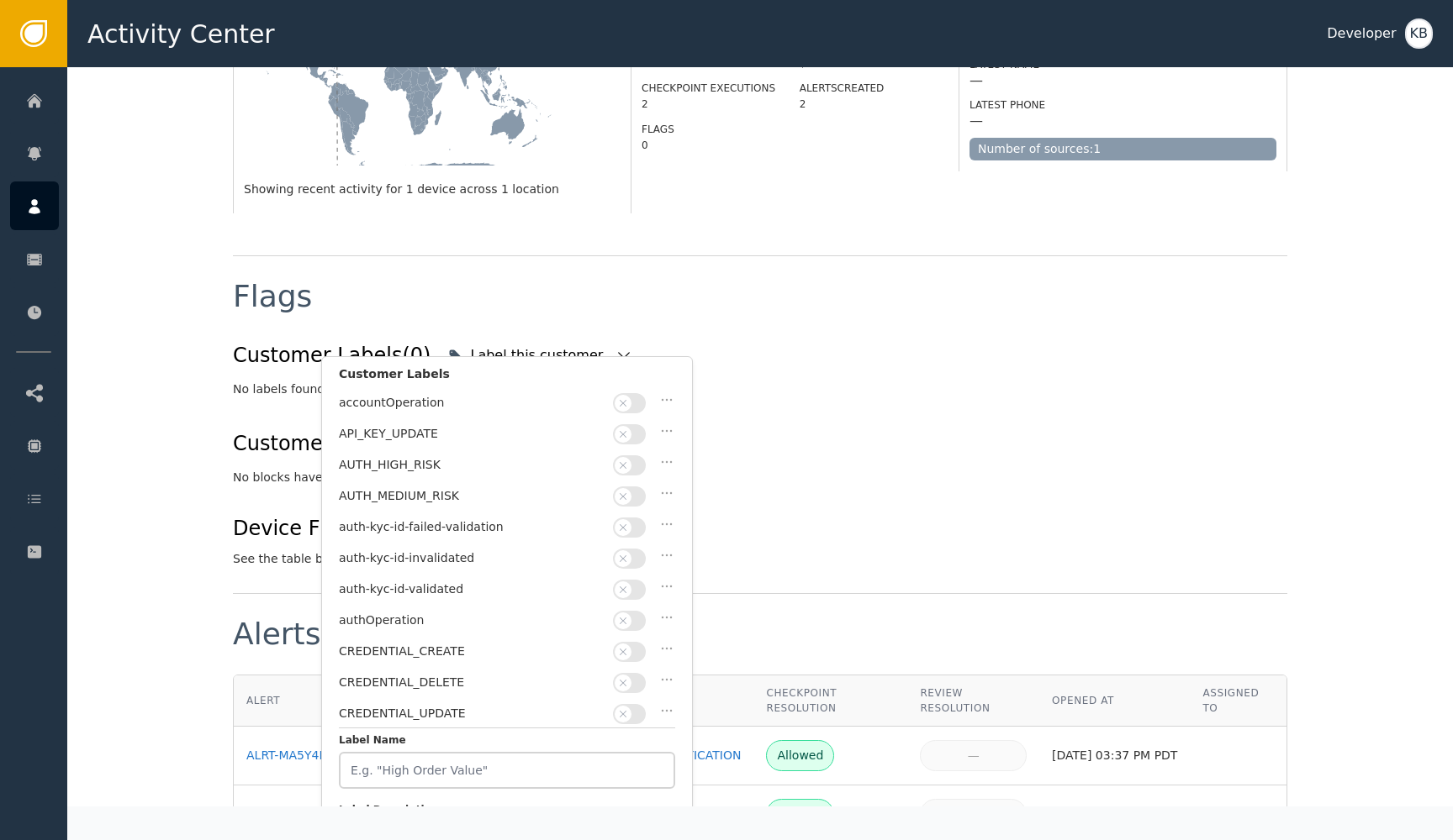
click at [628, 582] on span "button" at bounding box center [623, 589] width 17 height 17
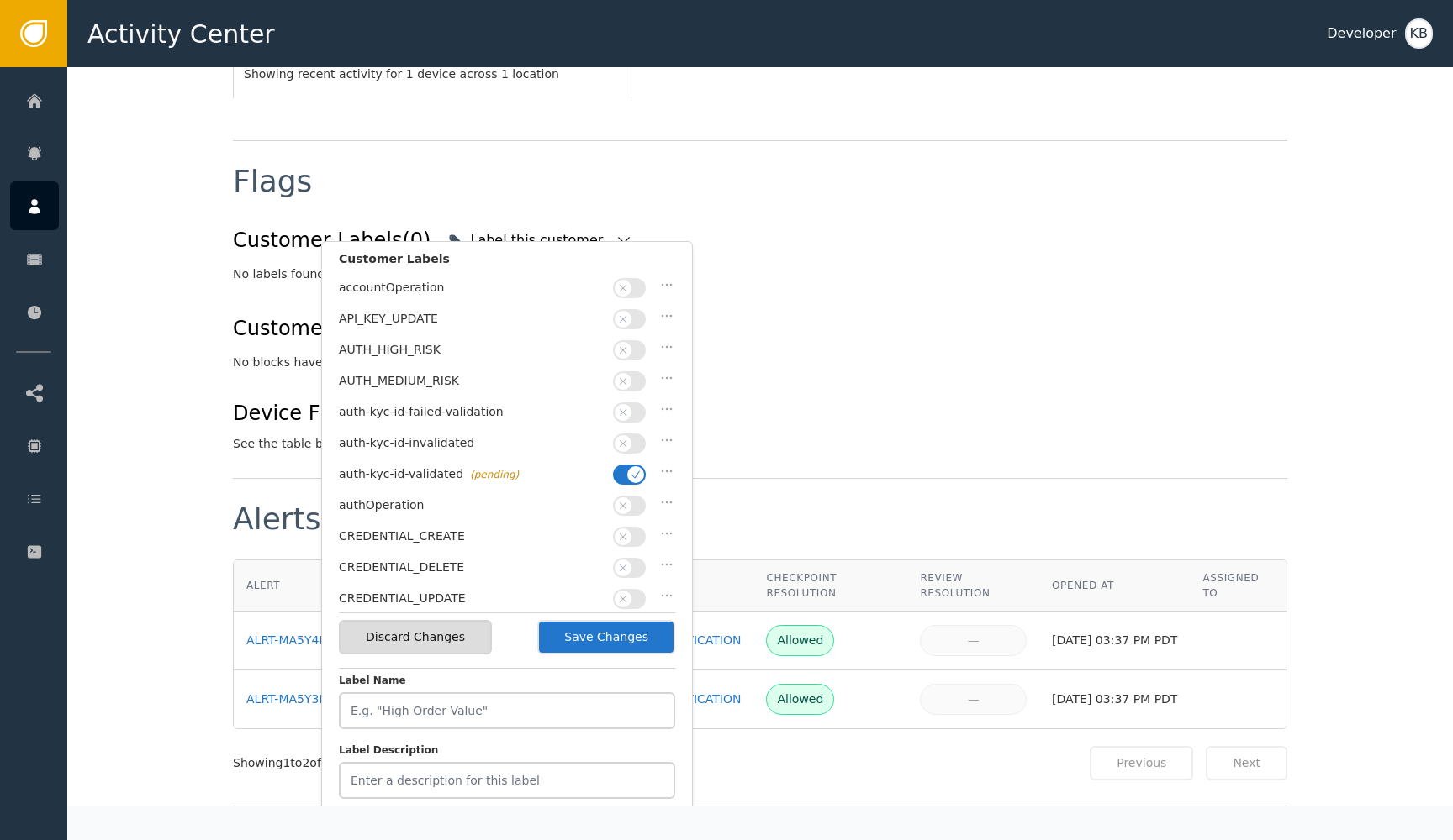
scroll to position [576, 0]
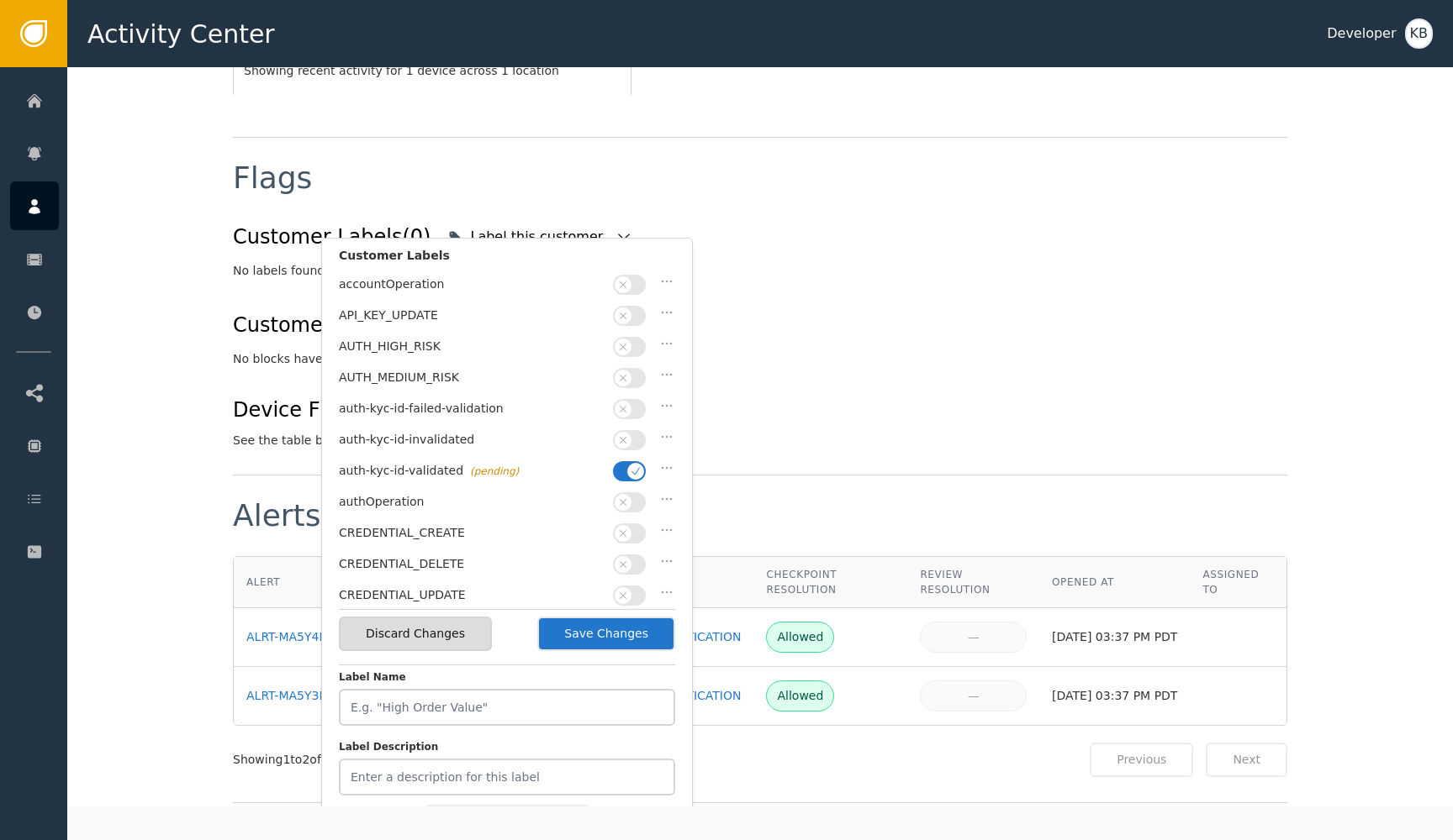
click at [625, 651] on button "Save Changes" at bounding box center [606, 633] width 138 height 34
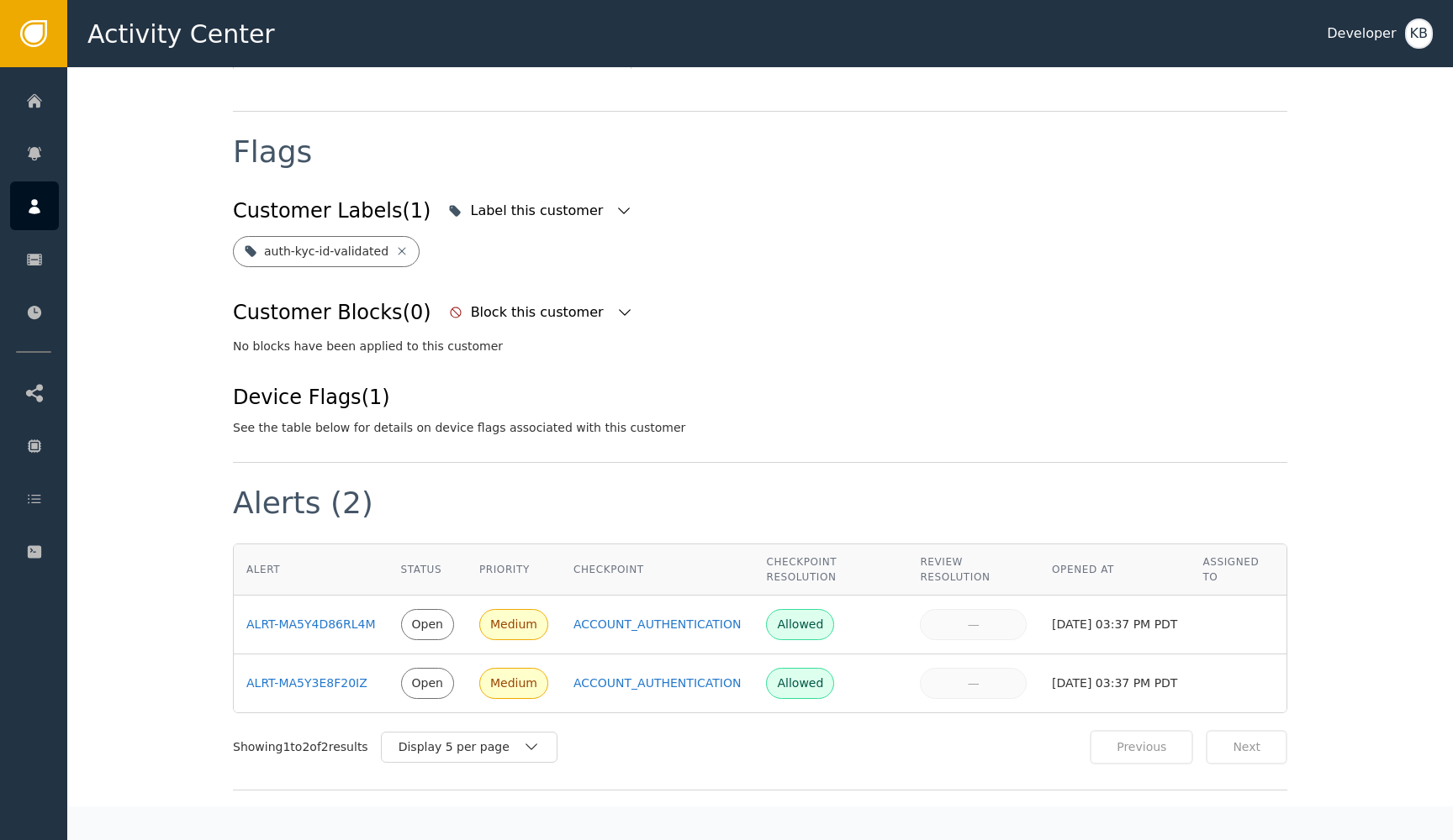
scroll to position [1237, 0]
